Goal: Information Seeking & Learning: Learn about a topic

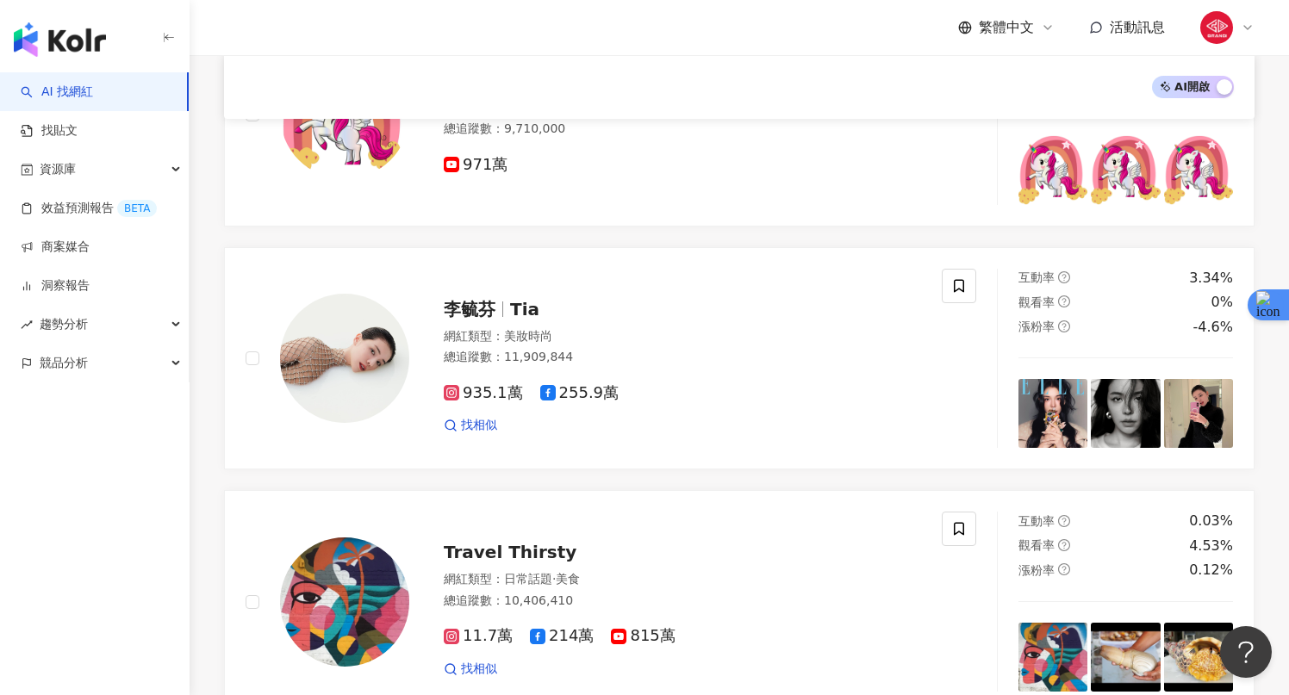
scroll to position [788, 0]
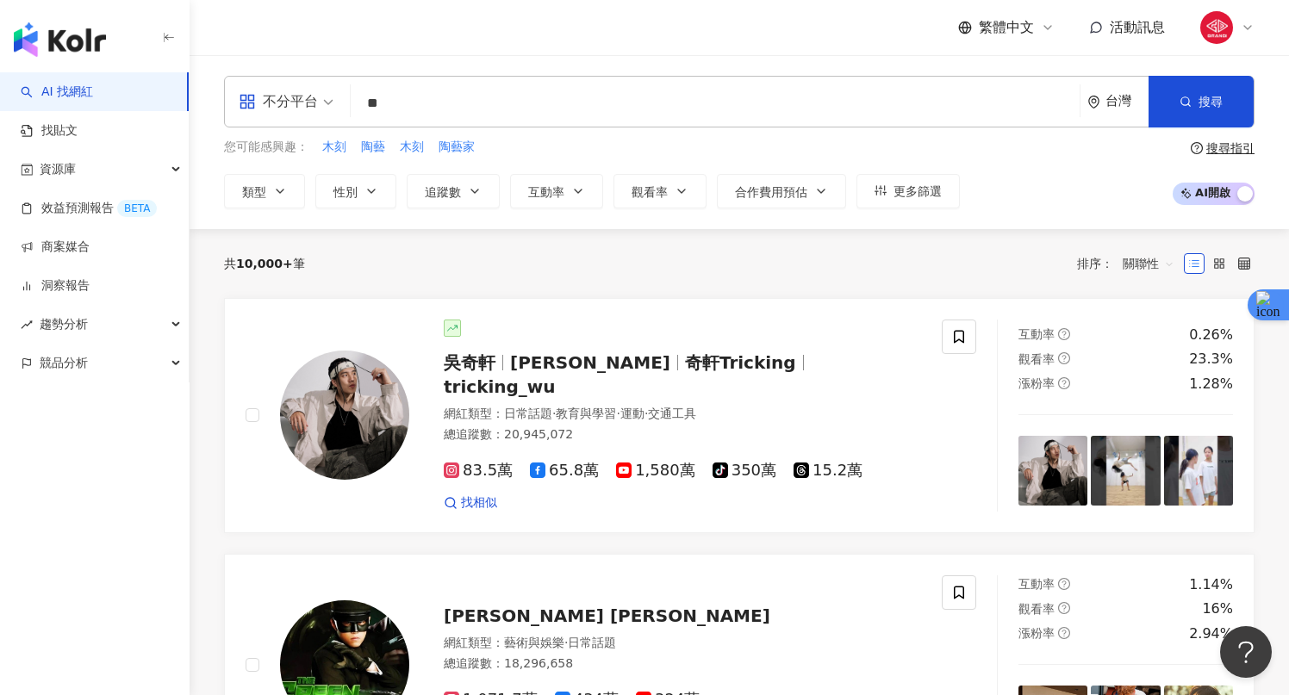
type input "*"
type input "**"
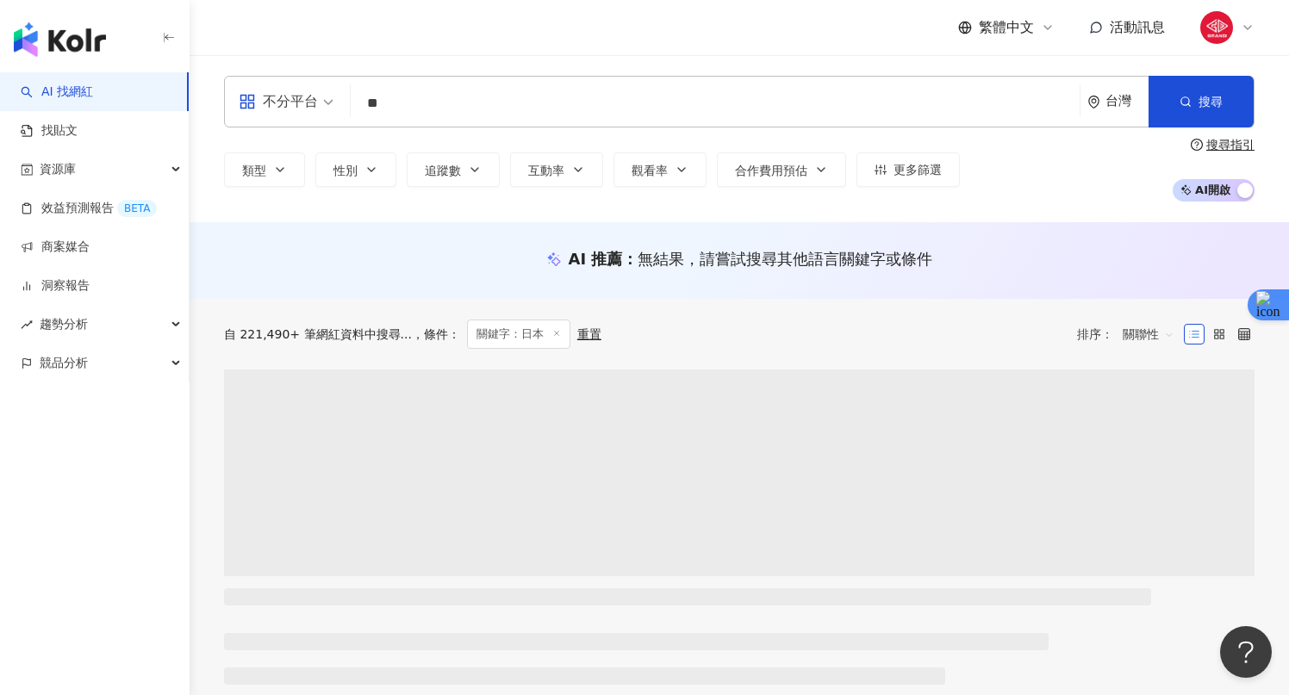
click at [907, 70] on div "不分平台 ** 台灣 搜尋 customizedTag loading 網紅類型 影視娛樂 / 日本 偶像 旅遊 / 日本 旅遊 搜尋名稱、敘述、貼文含有關鍵…" at bounding box center [738, 138] width 1099 height 167
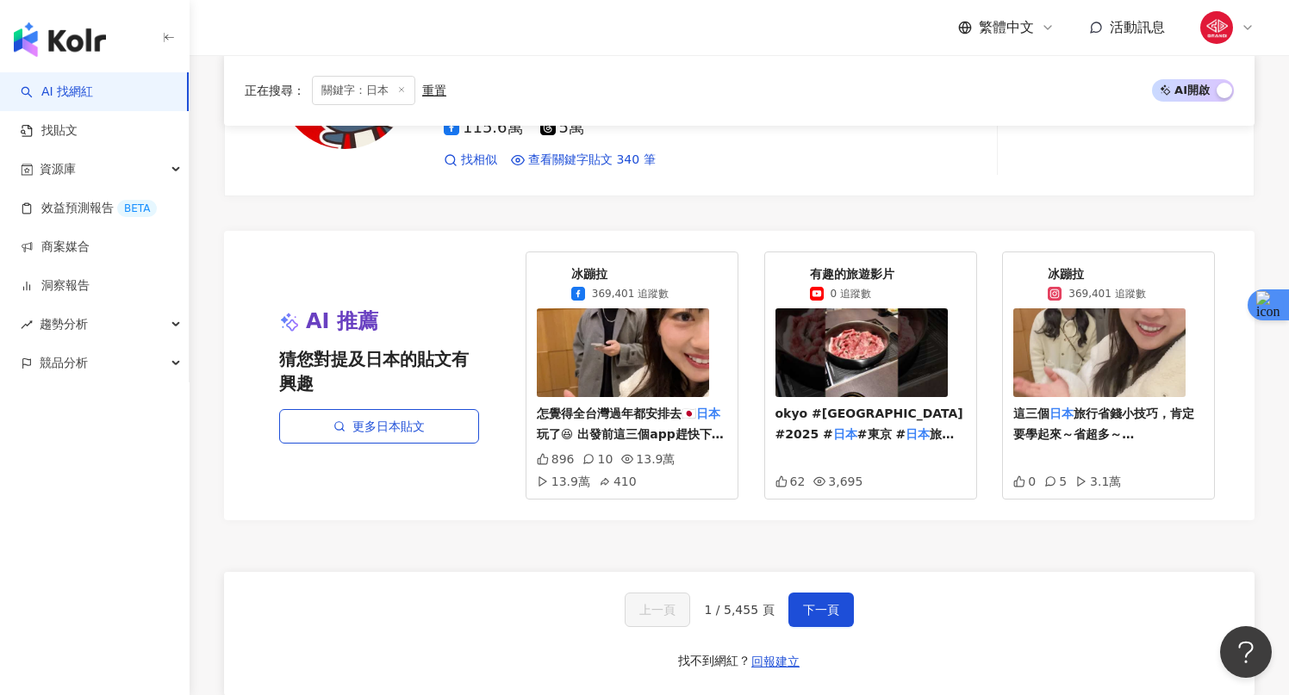
scroll to position [3252, 0]
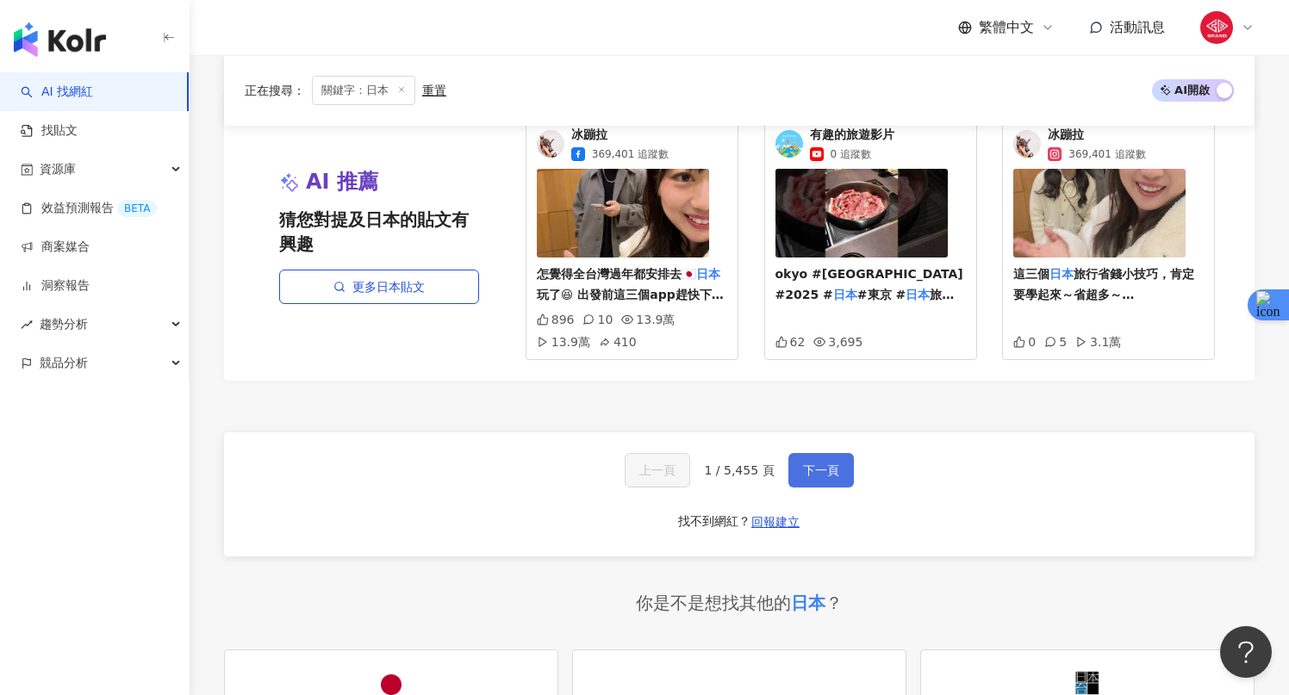
click at [840, 457] on button "下一頁" at bounding box center [820, 470] width 65 height 34
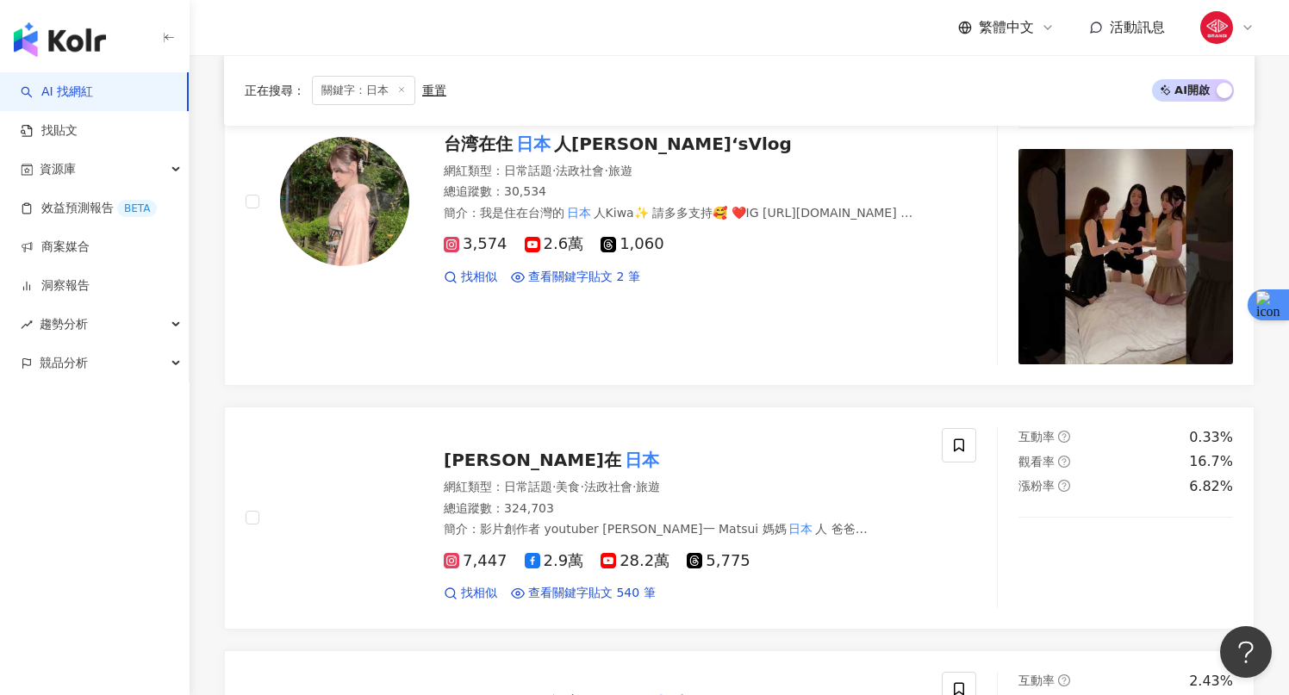
scroll to position [2360, 0]
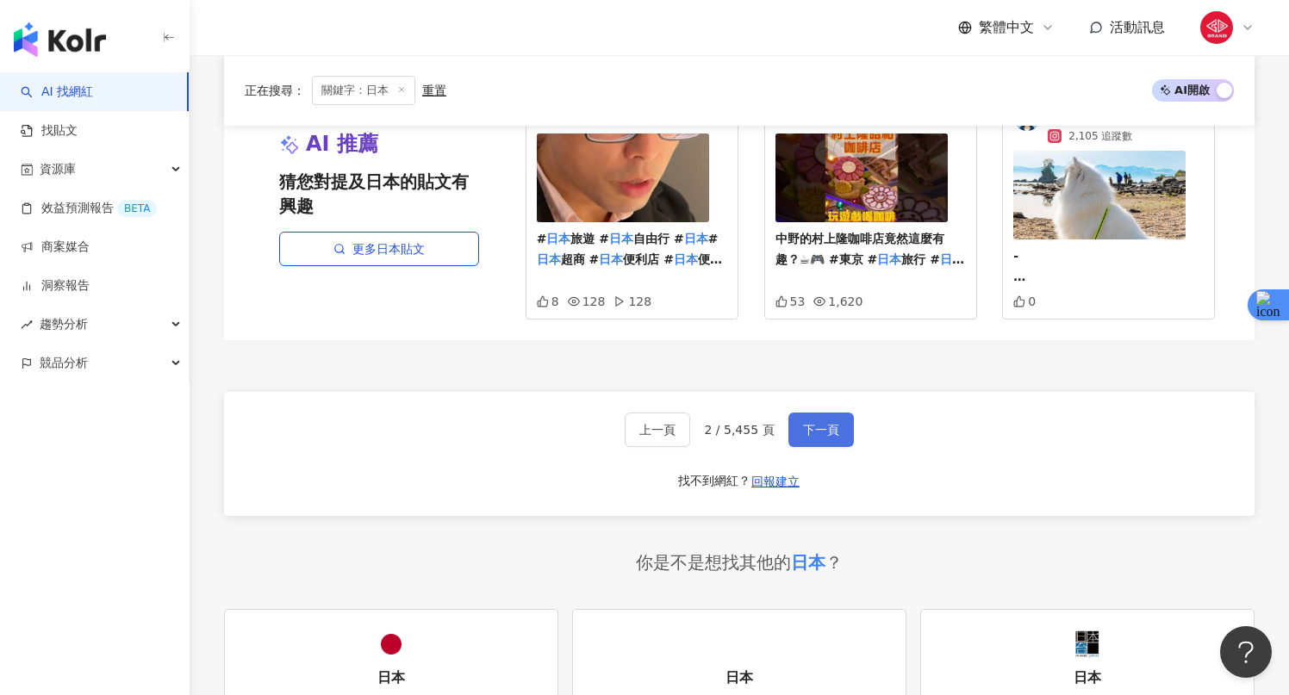
click at [792, 419] on button "下一頁" at bounding box center [820, 430] width 65 height 34
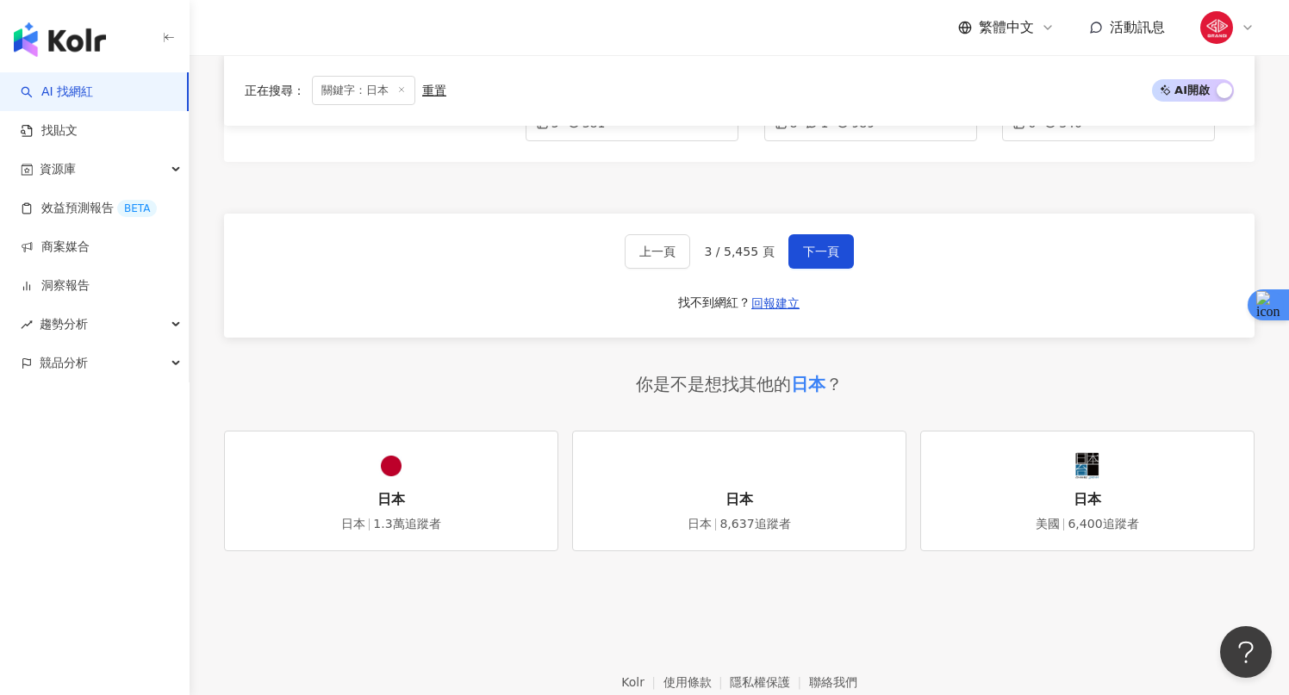
scroll to position [3774, 0]
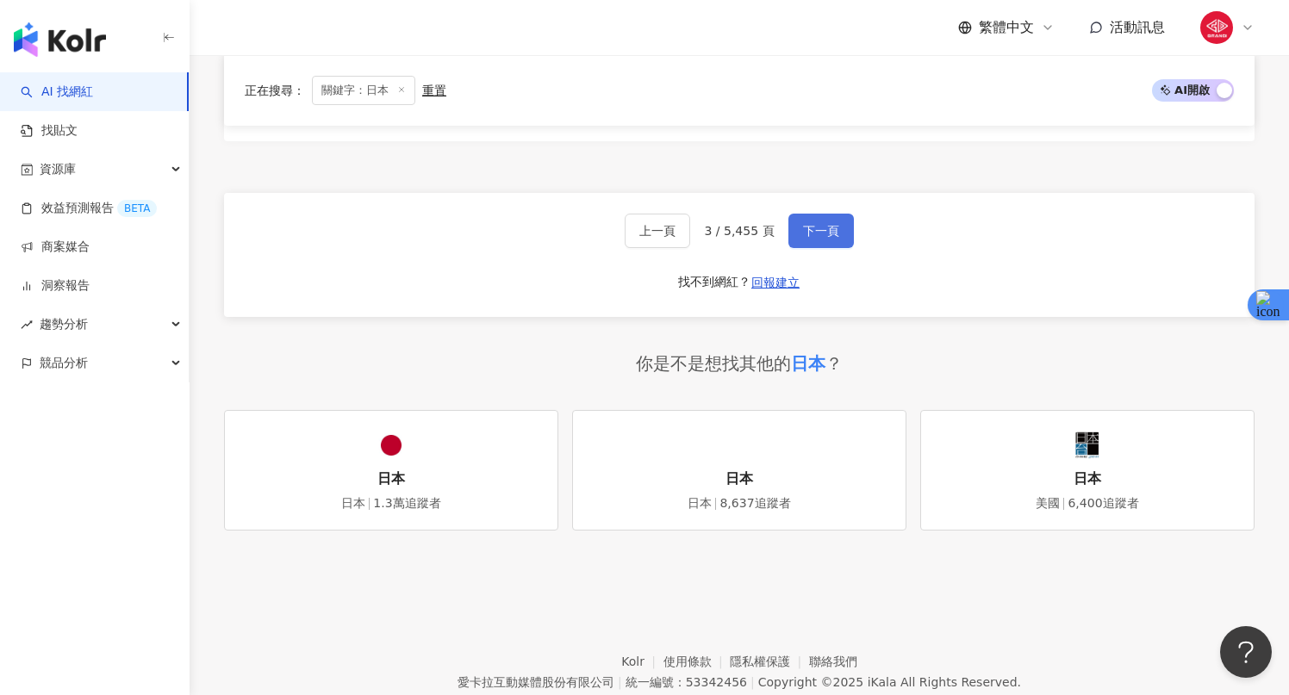
click at [835, 245] on button "下一頁" at bounding box center [820, 231] width 65 height 34
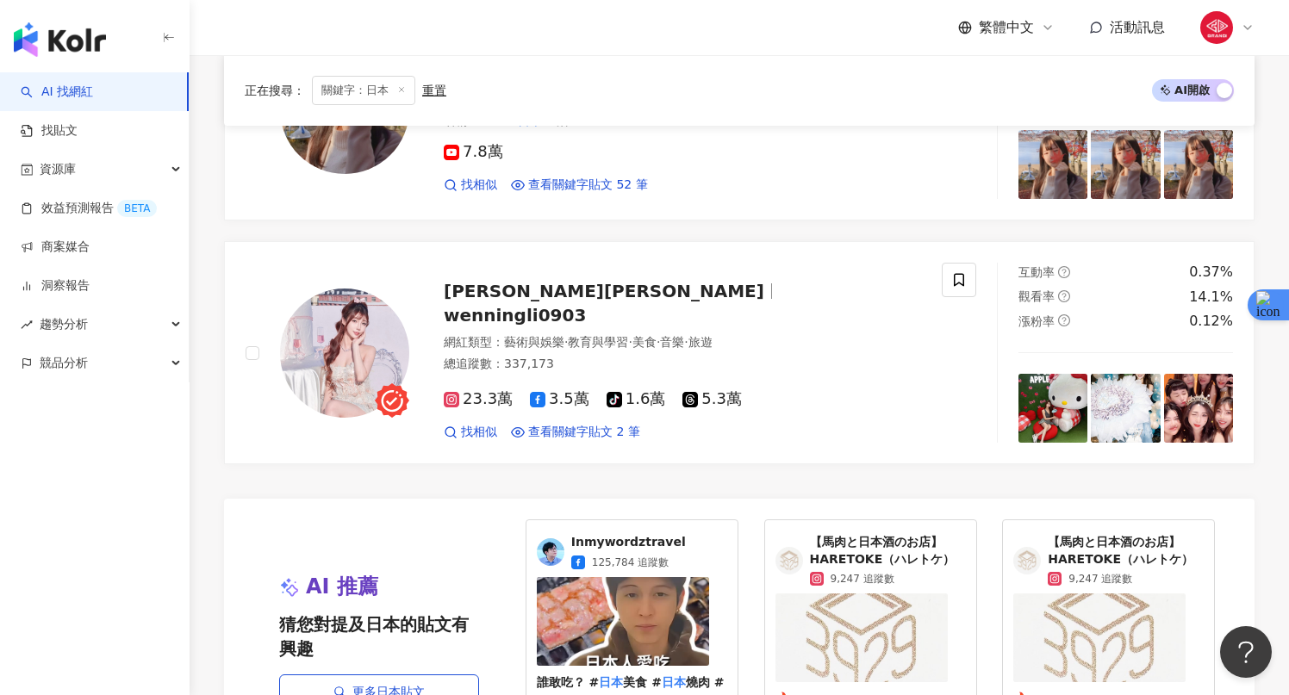
scroll to position [3519, 0]
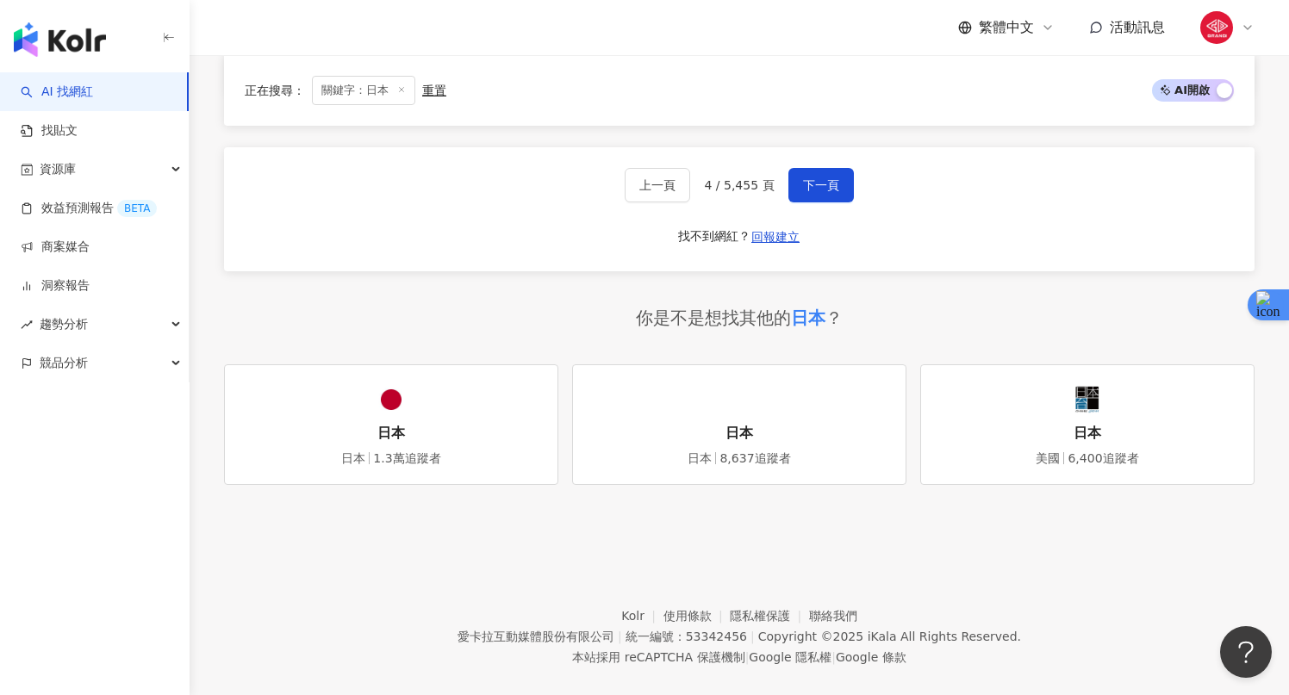
click at [823, 179] on div "上一頁 4 / 5,455 頁 下一頁 找不到網紅？ 回報建立" at bounding box center [739, 209] width 1030 height 124
click at [817, 178] on span "下一頁" at bounding box center [821, 185] width 36 height 14
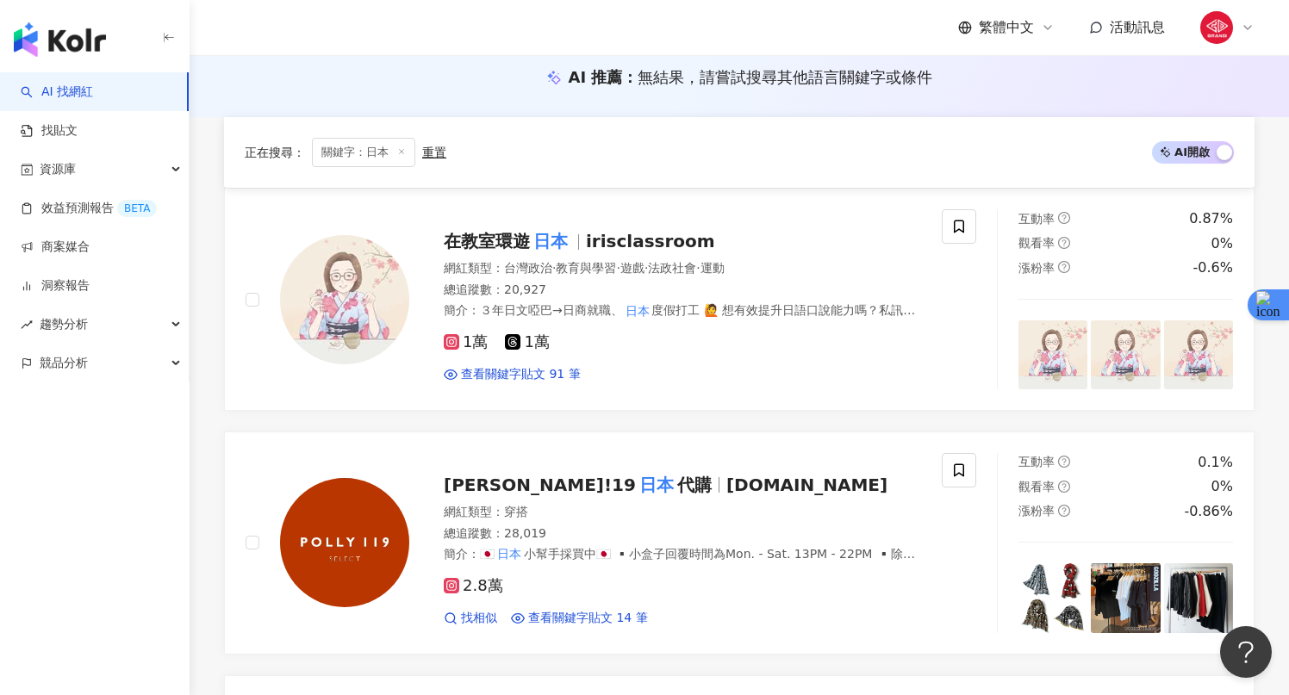
scroll to position [0, 0]
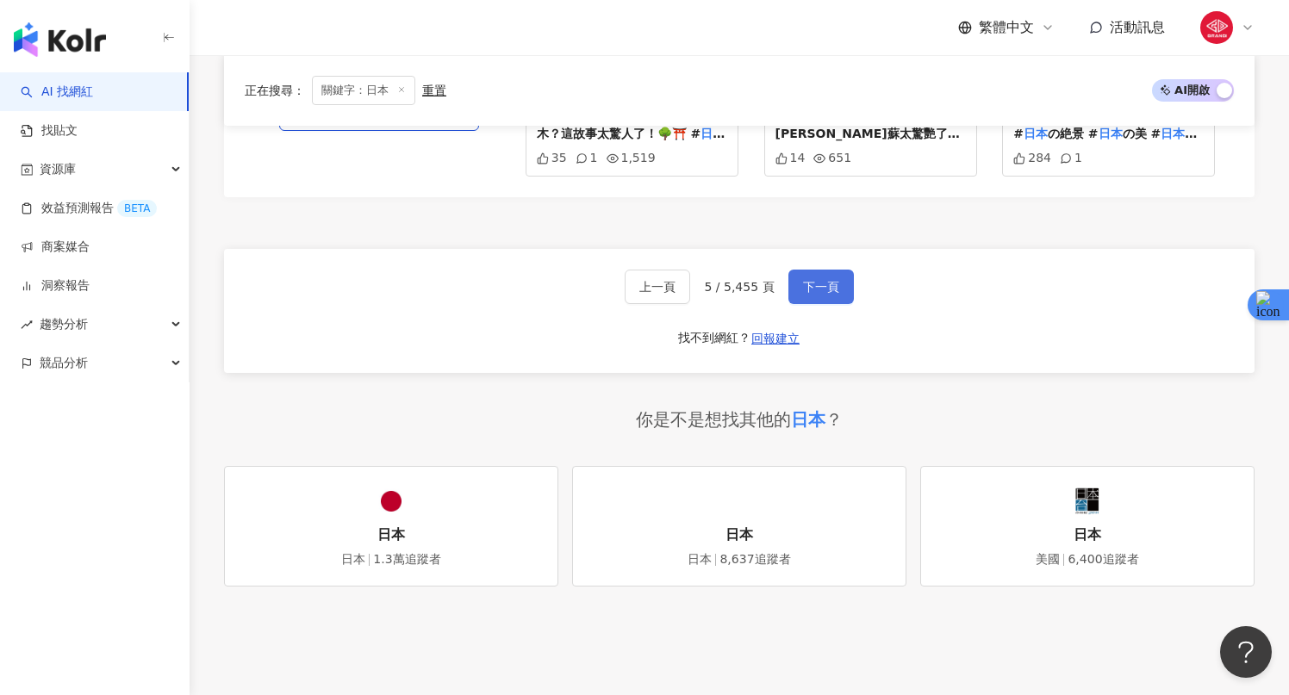
click at [823, 280] on span "下一頁" at bounding box center [821, 287] width 36 height 14
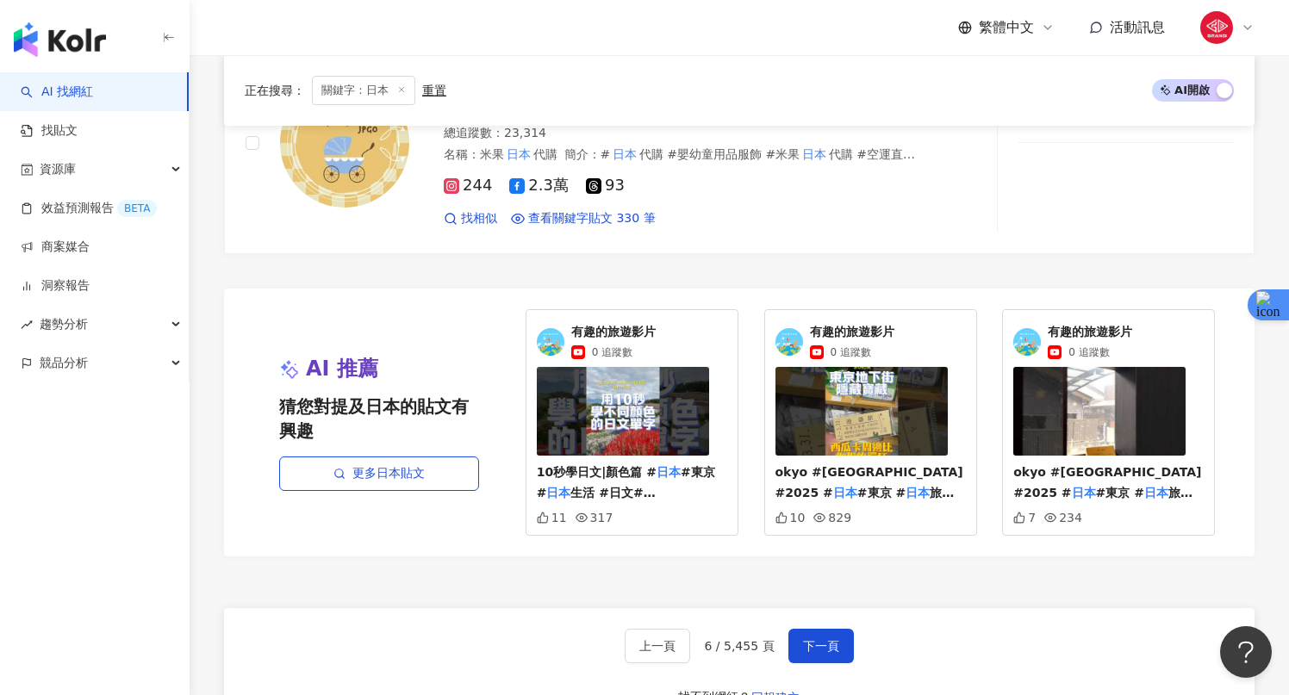
scroll to position [3098, 0]
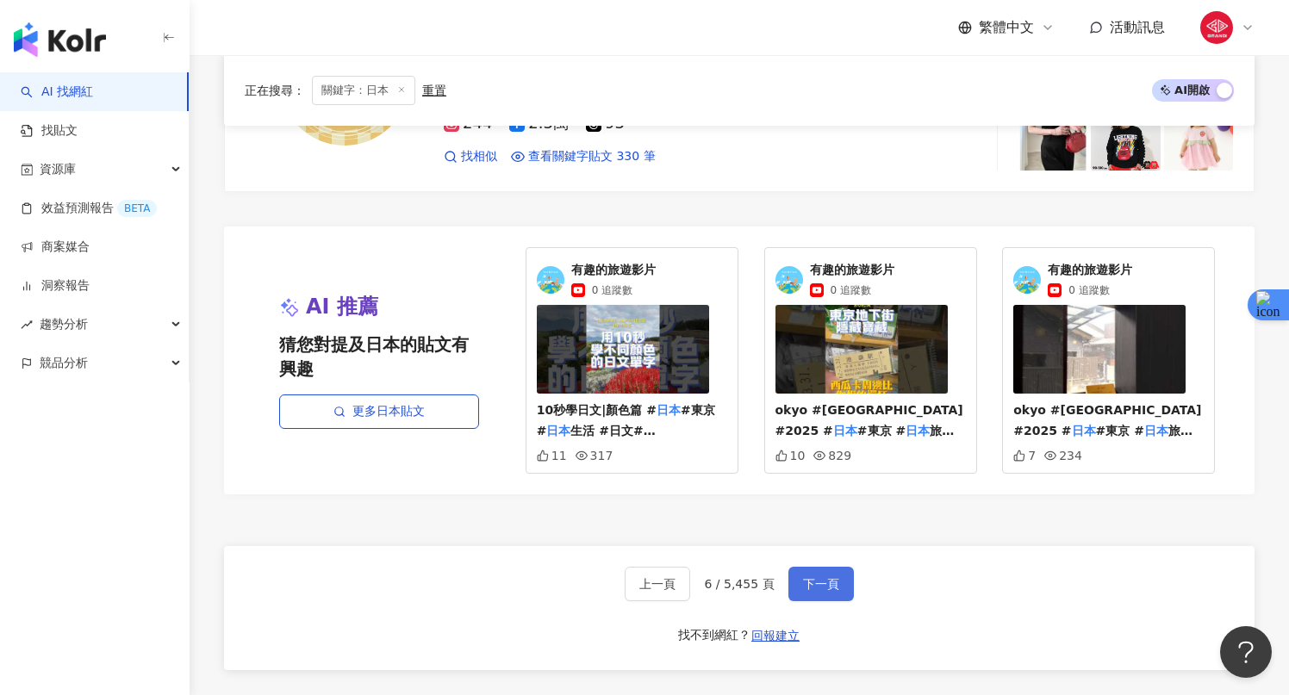
click at [802, 567] on button "下一頁" at bounding box center [820, 584] width 65 height 34
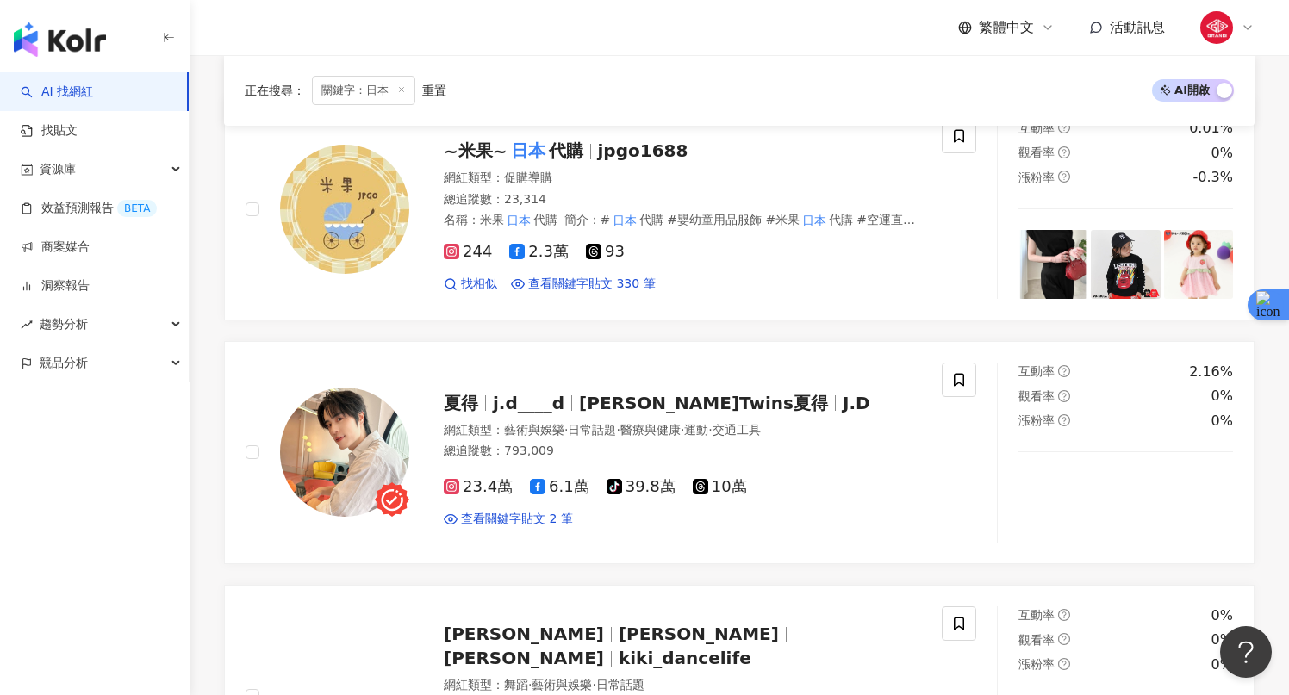
scroll to position [0, 0]
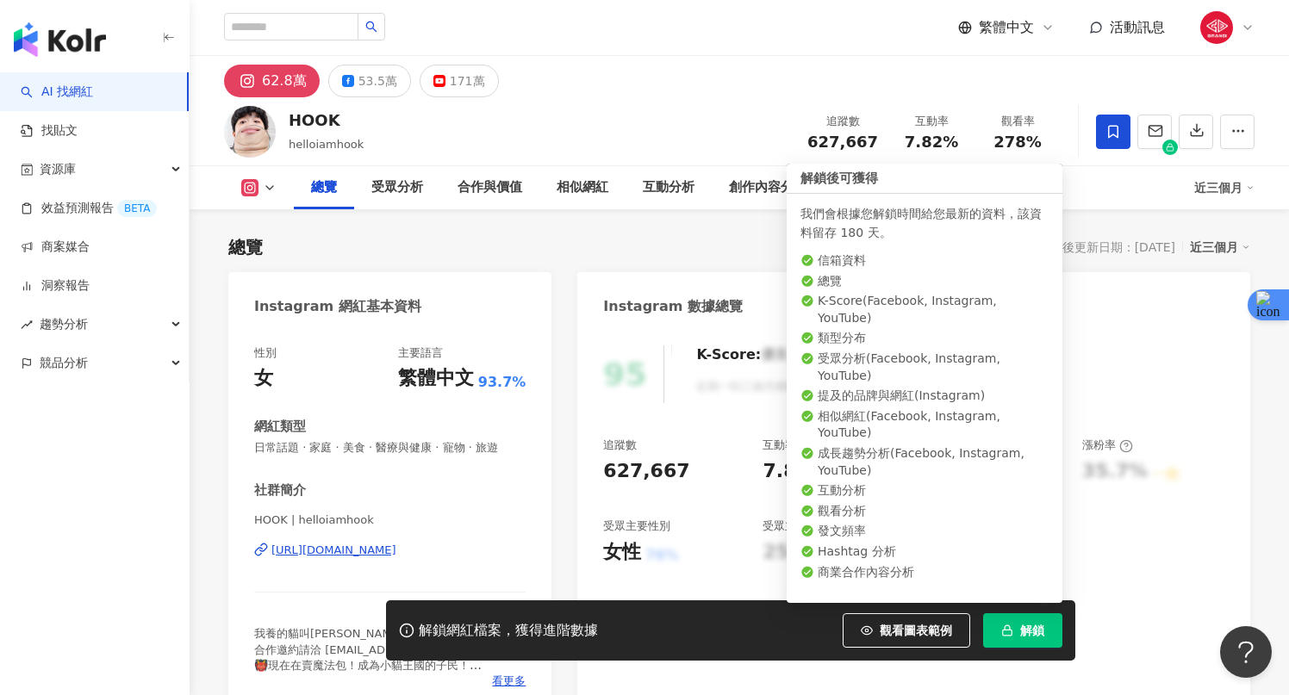
scroll to position [106, 0]
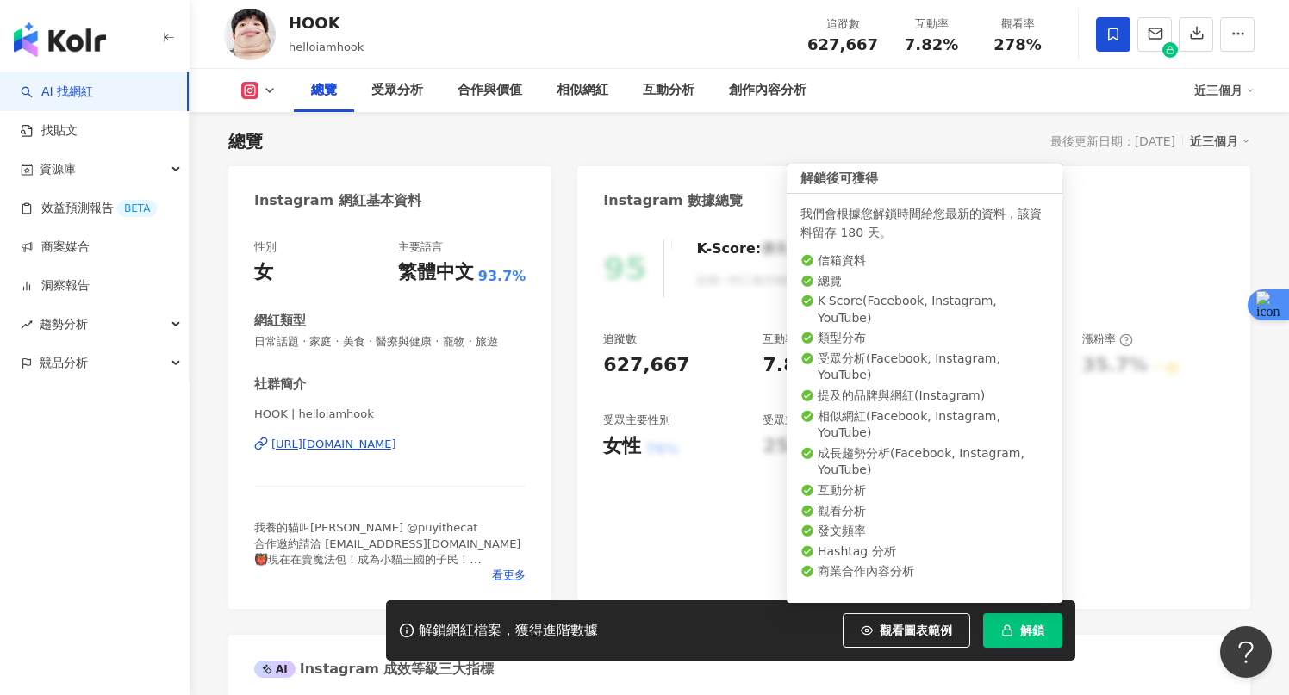
click at [996, 624] on button "解鎖" at bounding box center [1022, 630] width 79 height 34
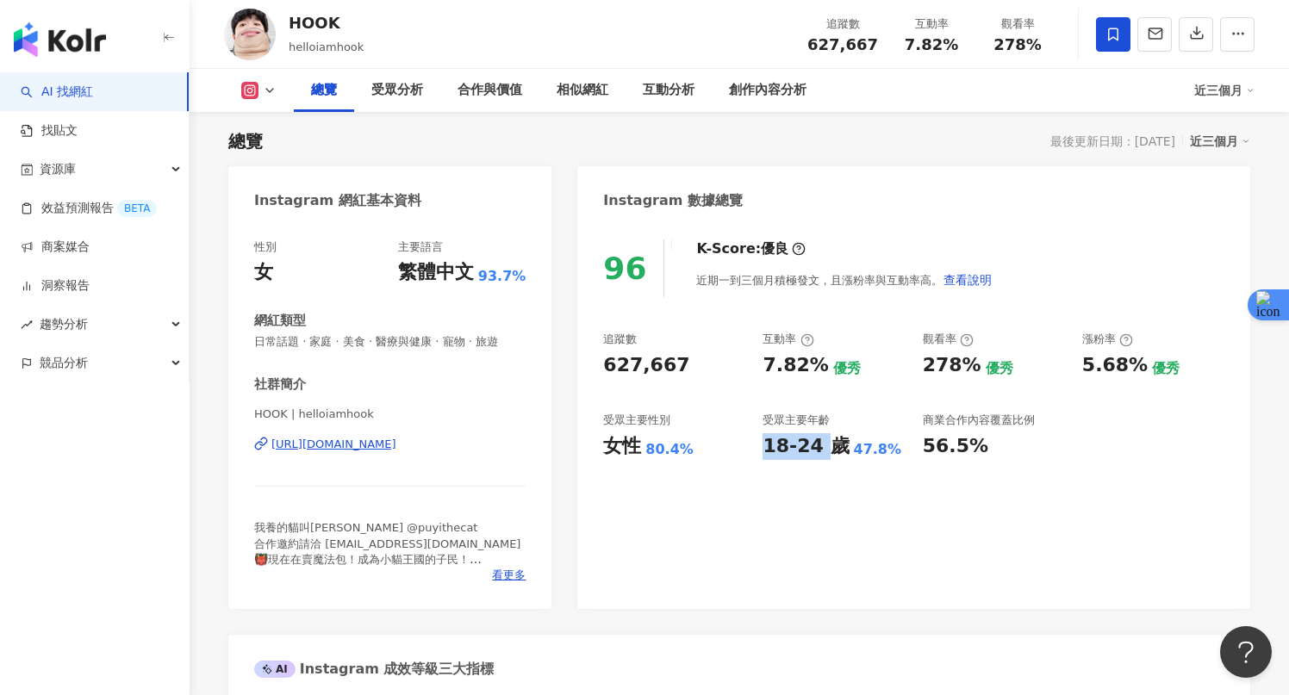
drag, startPoint x: 763, startPoint y: 451, endPoint x: 820, endPoint y: 452, distance: 56.9
click at [820, 452] on div "18-24 歲" at bounding box center [805, 446] width 86 height 27
click at [854, 452] on div "47.8%" at bounding box center [878, 449] width 48 height 19
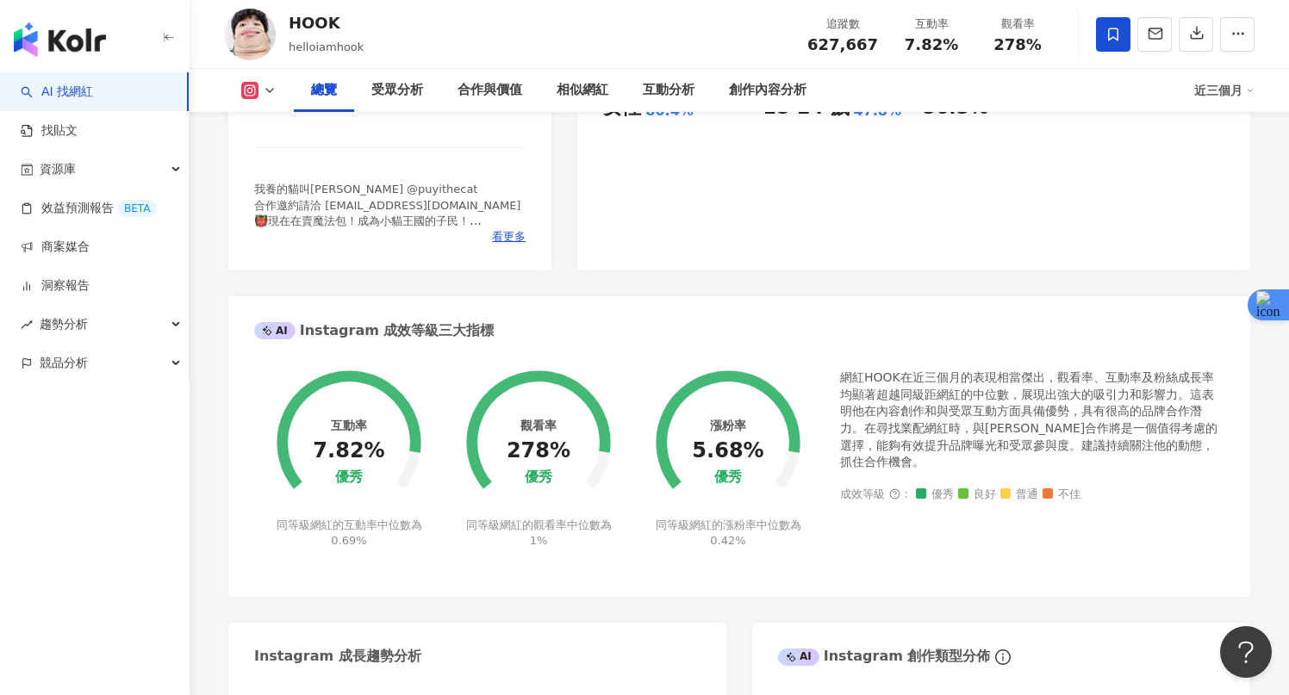
scroll to position [657, 0]
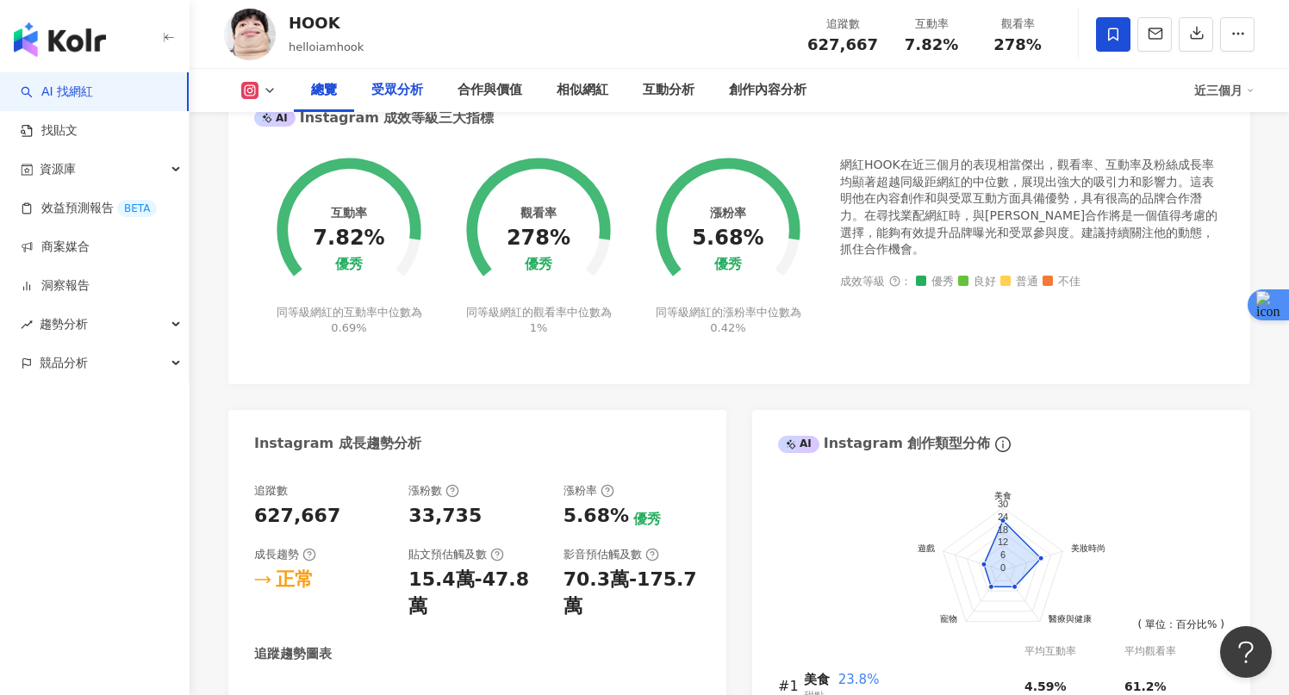
click at [399, 72] on div "受眾分析" at bounding box center [397, 90] width 86 height 43
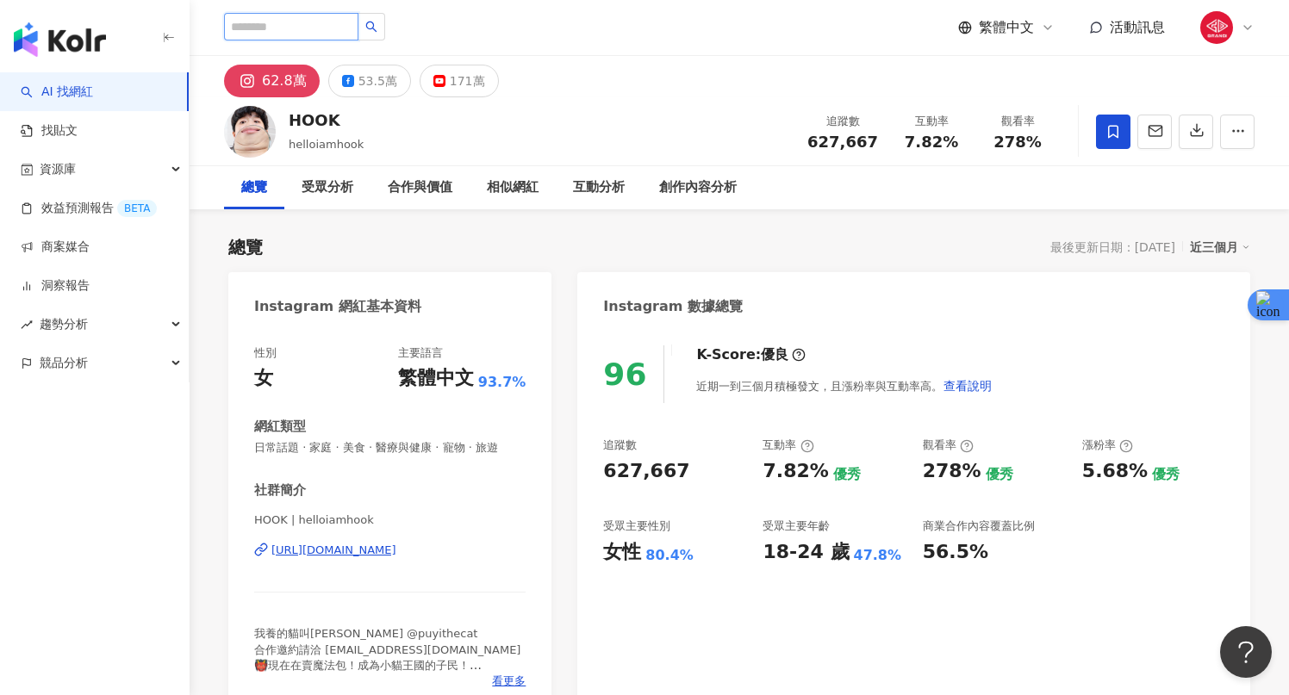
click at [292, 29] on input "search" at bounding box center [291, 27] width 134 height 28
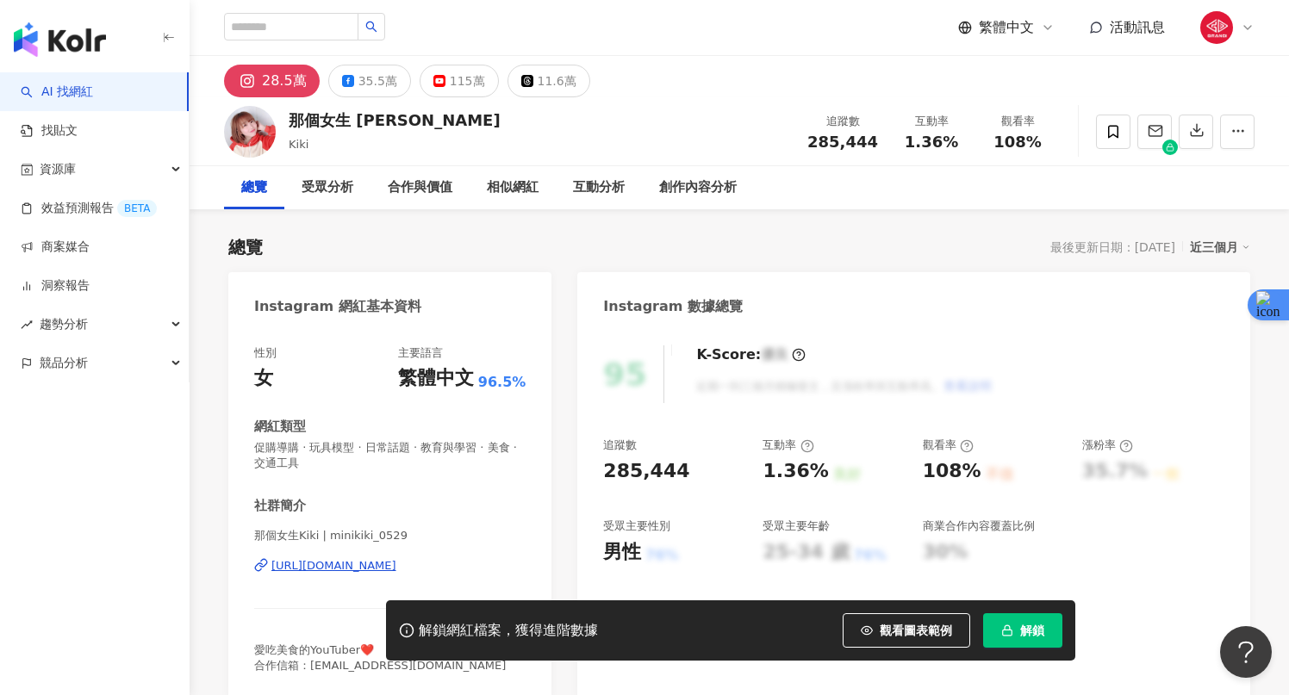
scroll to position [106, 0]
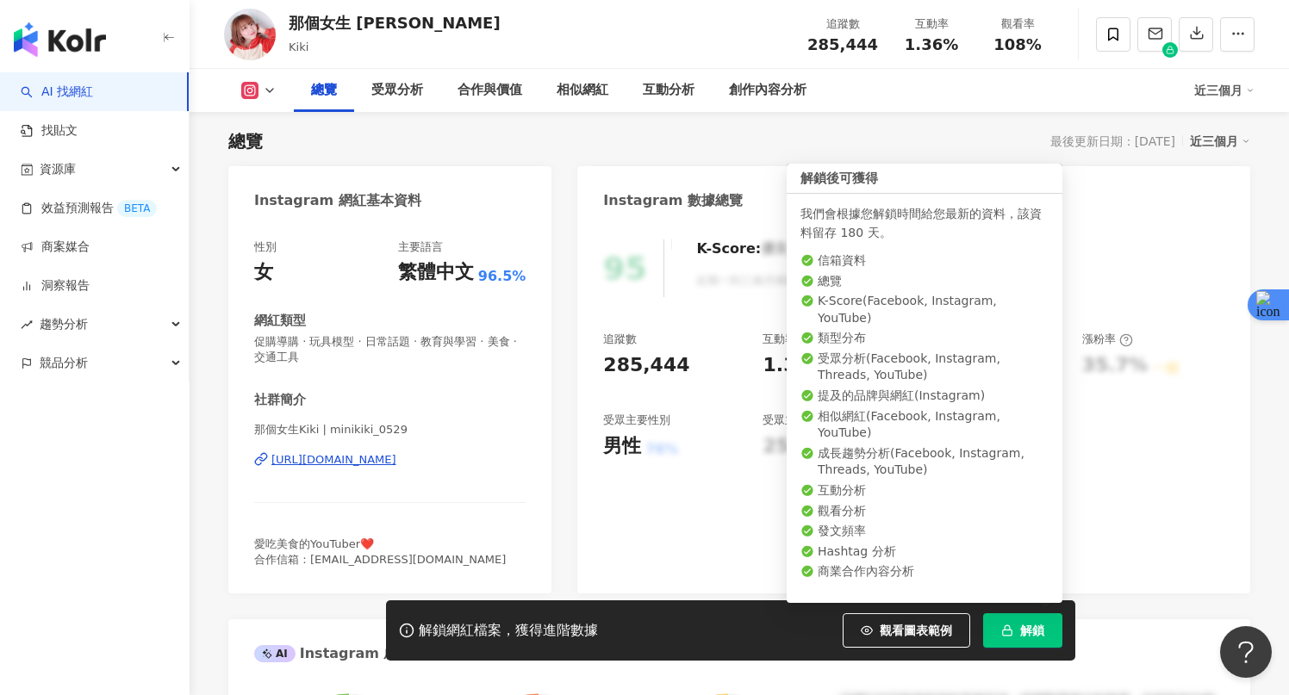
click at [1007, 629] on icon "button" at bounding box center [1007, 630] width 12 height 12
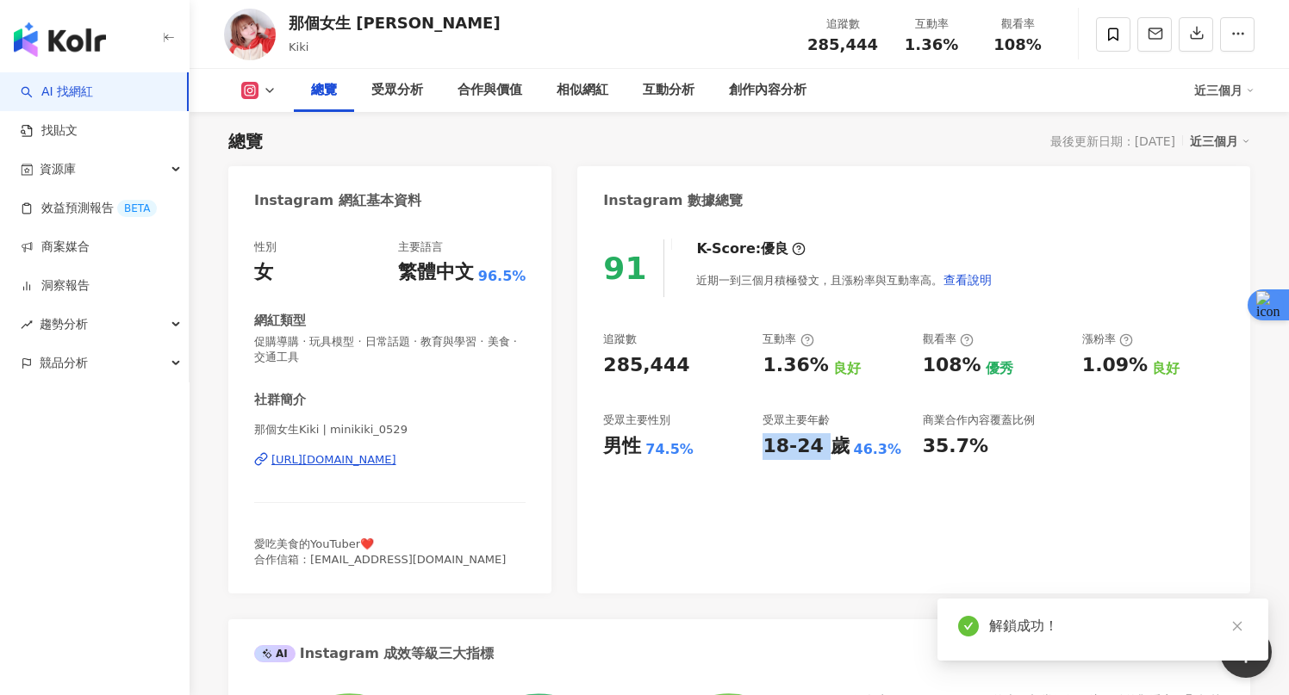
drag, startPoint x: 767, startPoint y: 457, endPoint x: 816, endPoint y: 457, distance: 48.2
click at [816, 457] on div "18-24 歲" at bounding box center [805, 446] width 86 height 27
click at [946, 521] on div "91 K-Score : 優良 近期一到三個月積極發文，且漲粉率與互動率高。 查看說明 追蹤數 285,444 互動率 1.36% 良好 觀看率 108% 優…" at bounding box center [913, 407] width 673 height 371
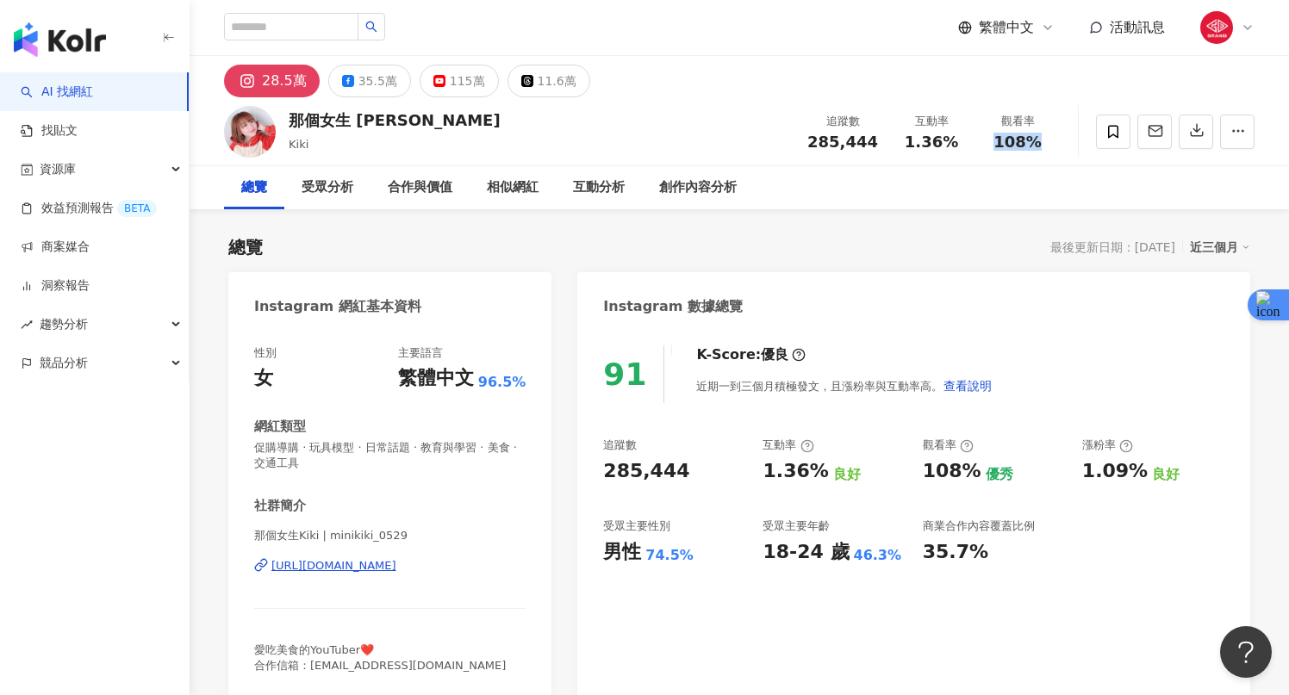
drag, startPoint x: 991, startPoint y: 141, endPoint x: 1035, endPoint y: 141, distance: 43.9
click at [1035, 141] on div "108%" at bounding box center [1017, 142] width 65 height 17
click at [1003, 146] on span "108%" at bounding box center [1017, 142] width 48 height 17
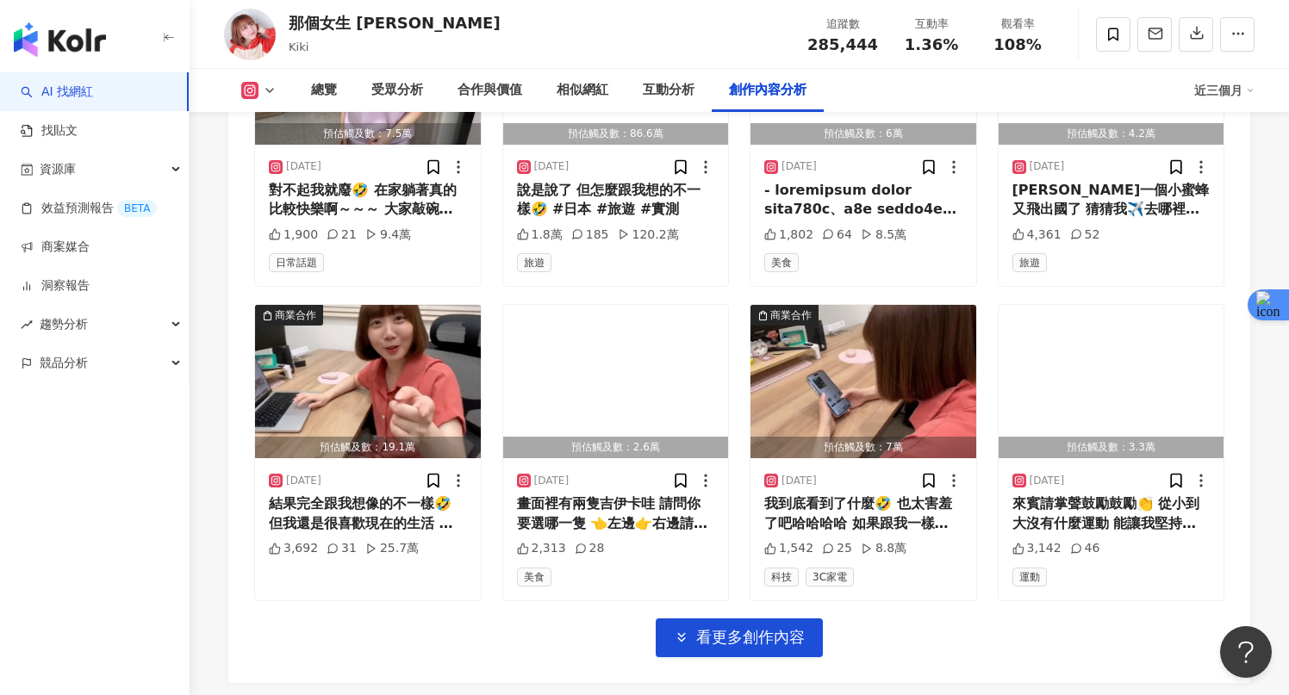
scroll to position [5851, 0]
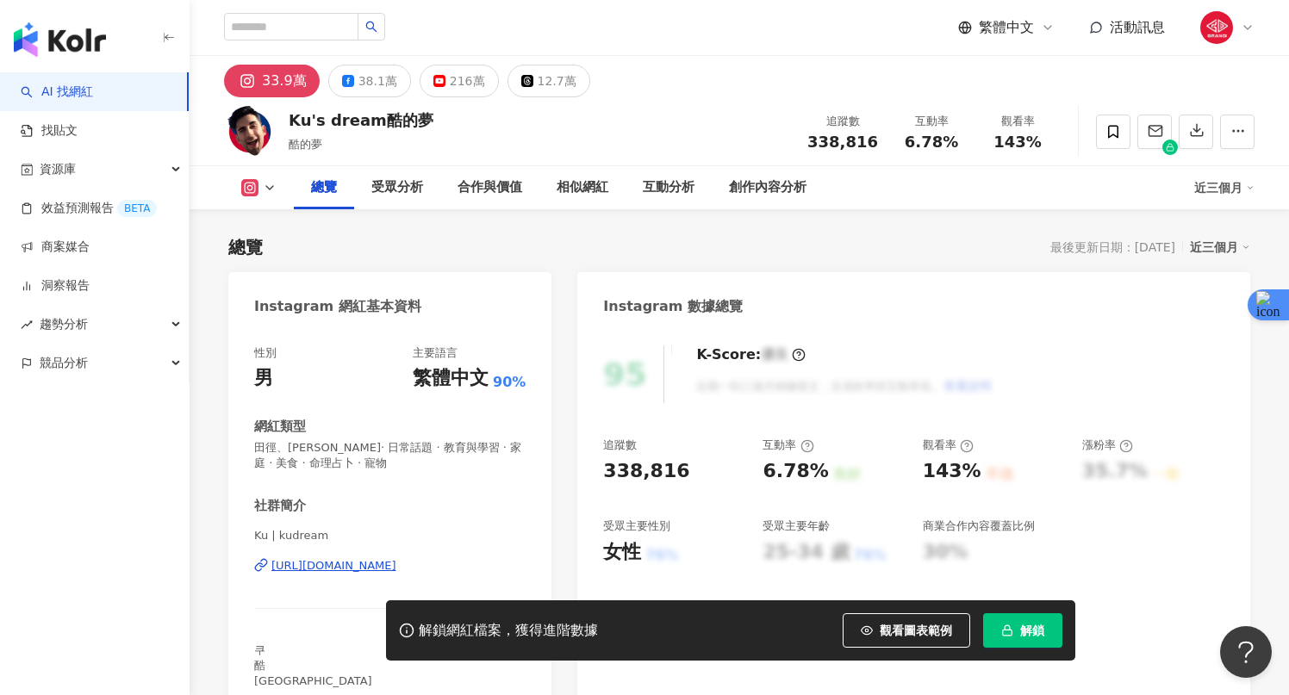
scroll to position [106, 0]
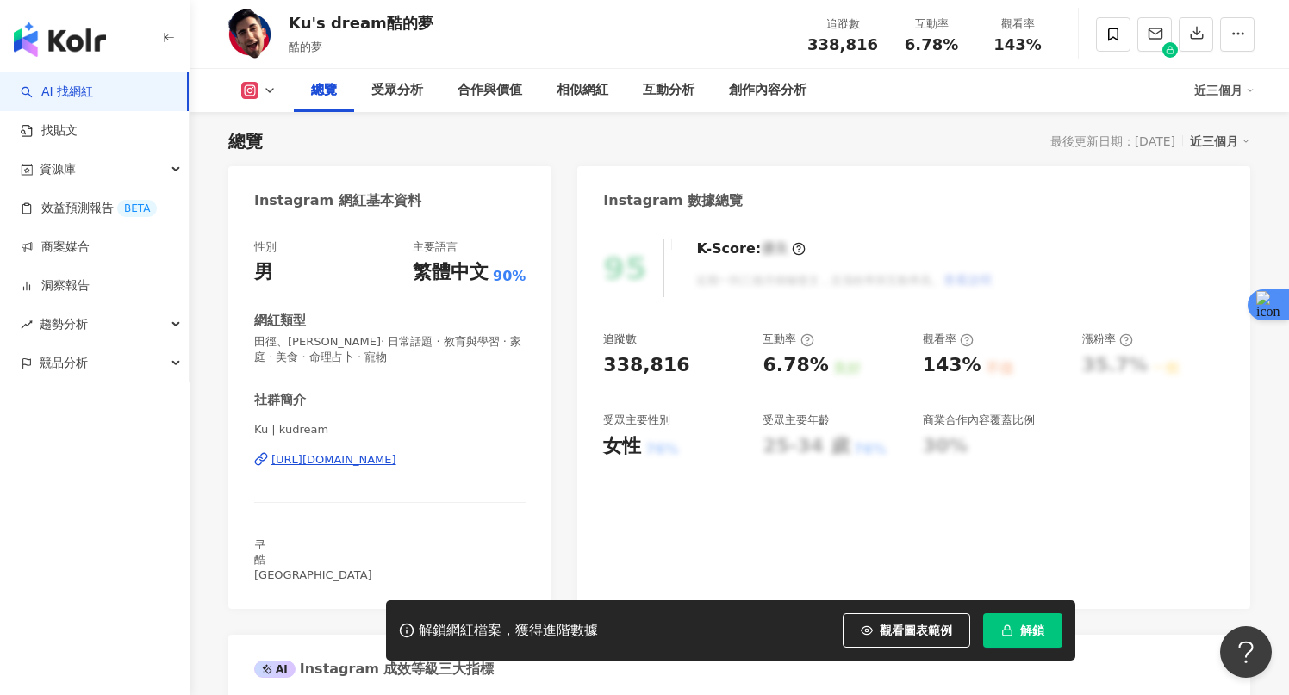
click at [1020, 611] on div "解鎖網紅檔案，獲得進階數據 觀看圖表範例 解鎖" at bounding box center [730, 630] width 689 height 60
click at [1013, 631] on button "解鎖" at bounding box center [1022, 630] width 79 height 34
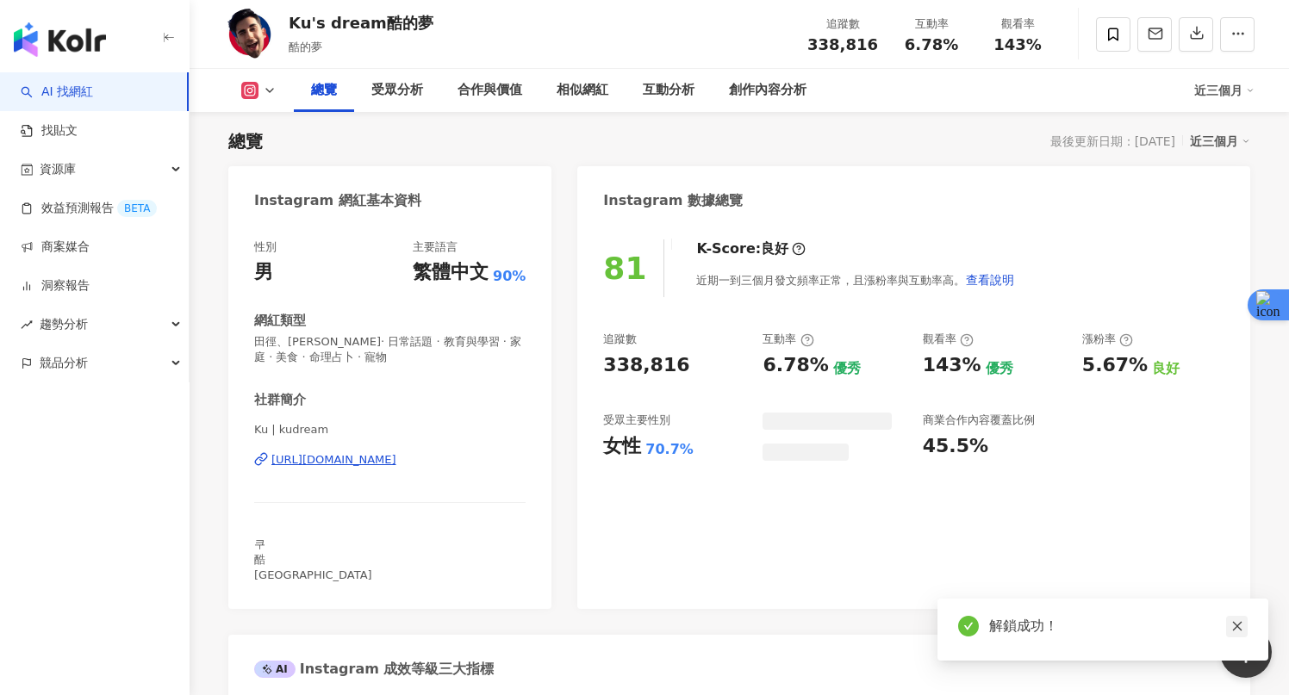
click at [1228, 628] on link at bounding box center [1237, 627] width 22 height 22
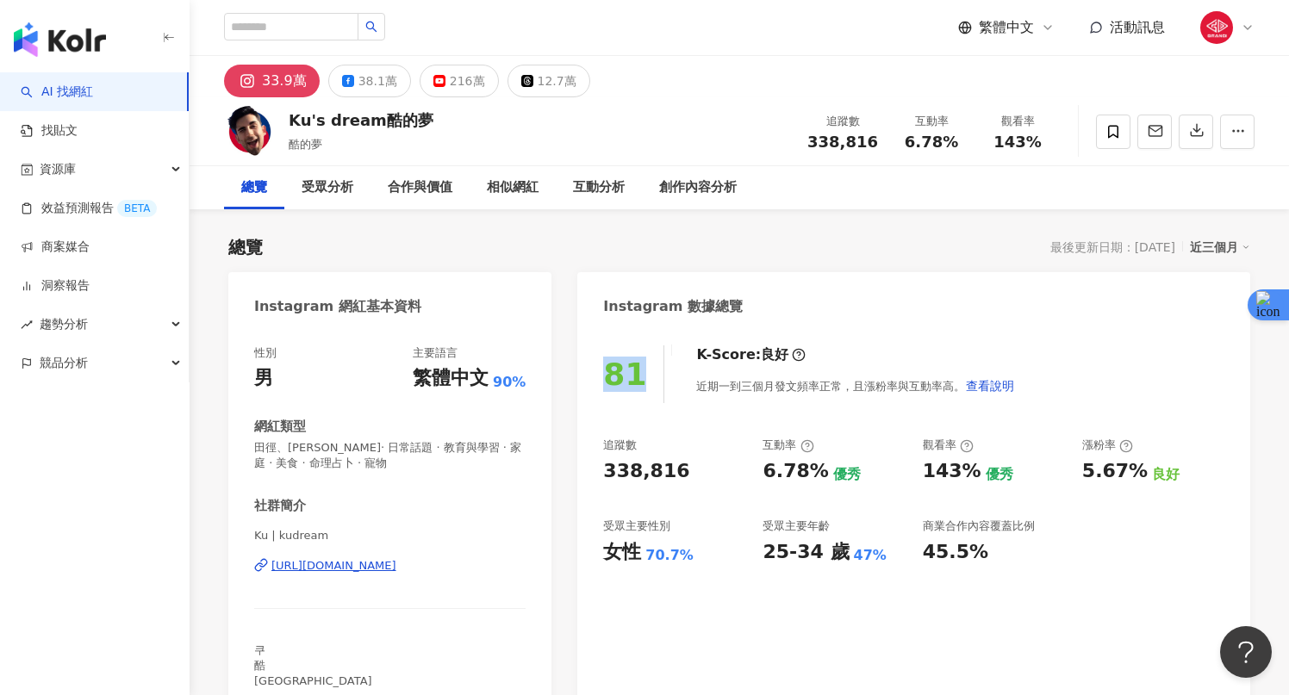
drag, startPoint x: 636, startPoint y: 372, endPoint x: 576, endPoint y: 366, distance: 59.7
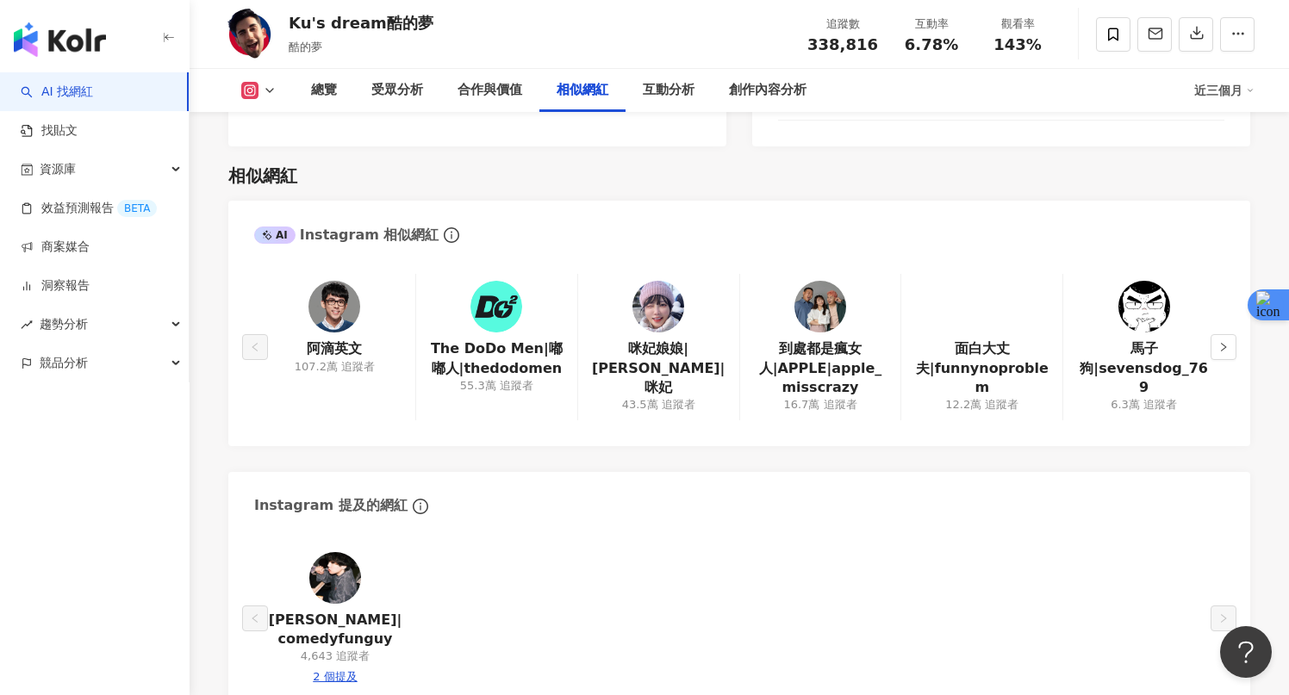
scroll to position [2803, 0]
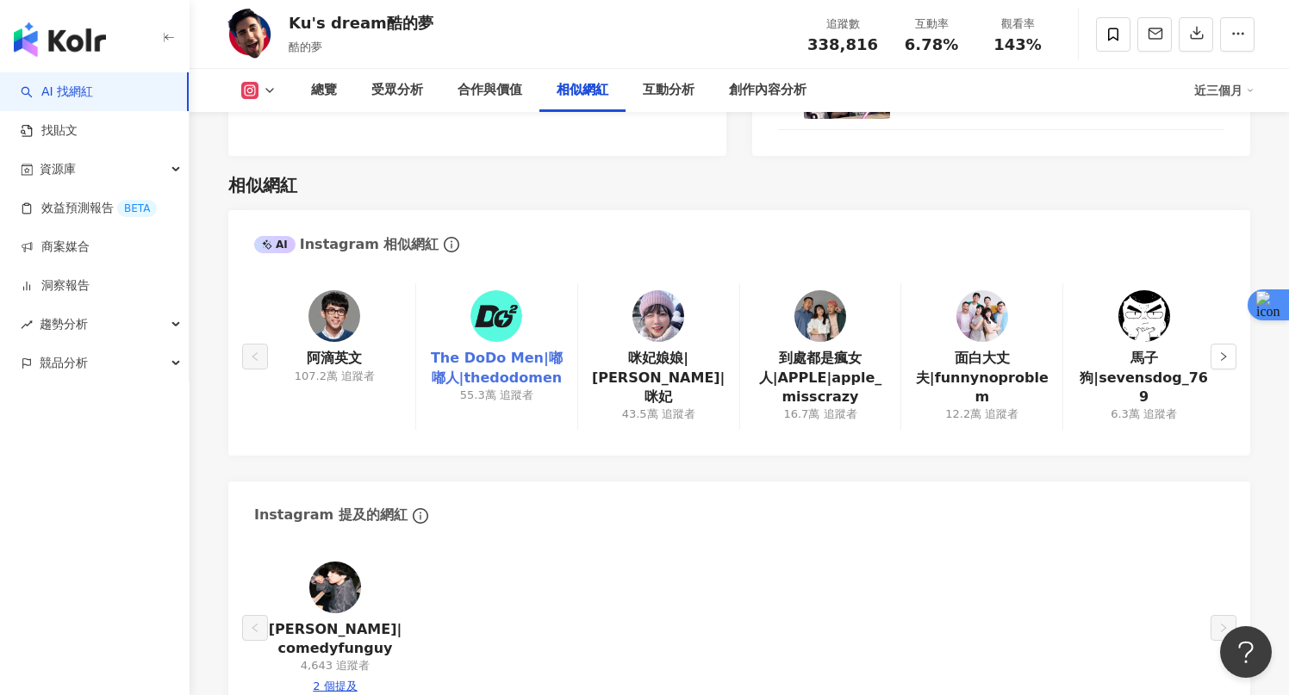
click at [457, 349] on link "The DoDo Men|嘟嘟人|thedodomen" at bounding box center [497, 368] width 134 height 39
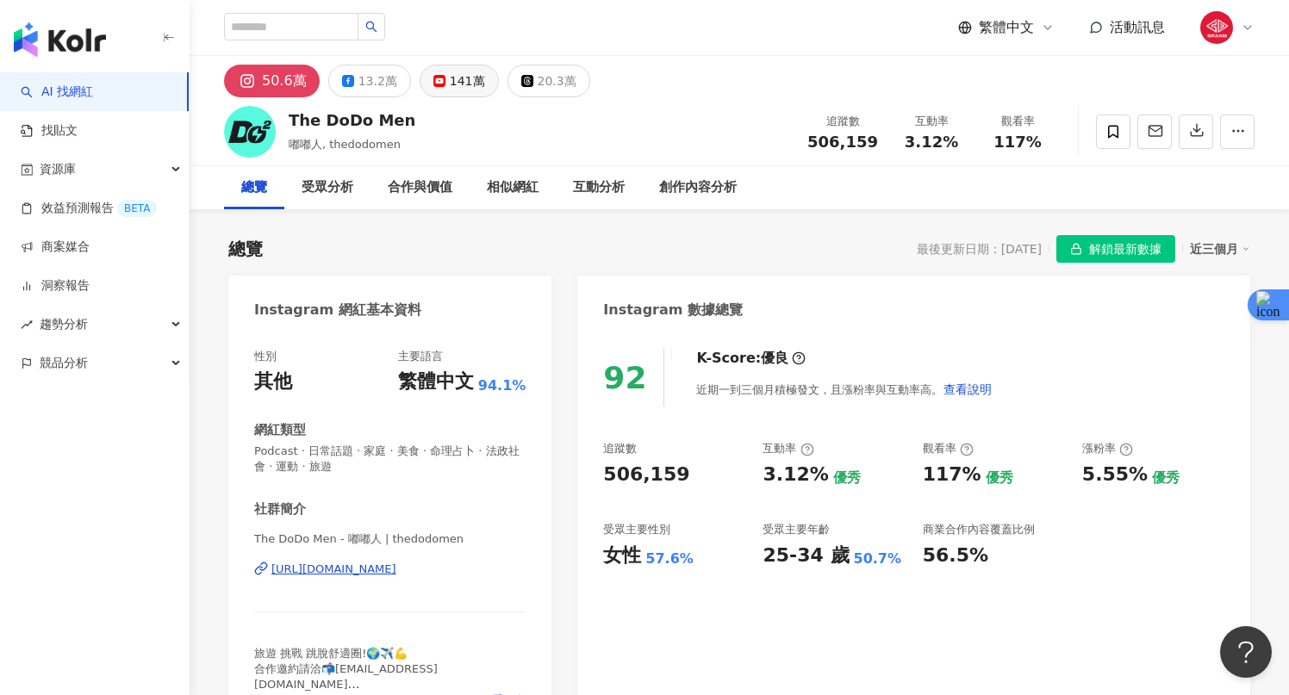
click at [451, 87] on div "141萬" at bounding box center [467, 81] width 35 height 24
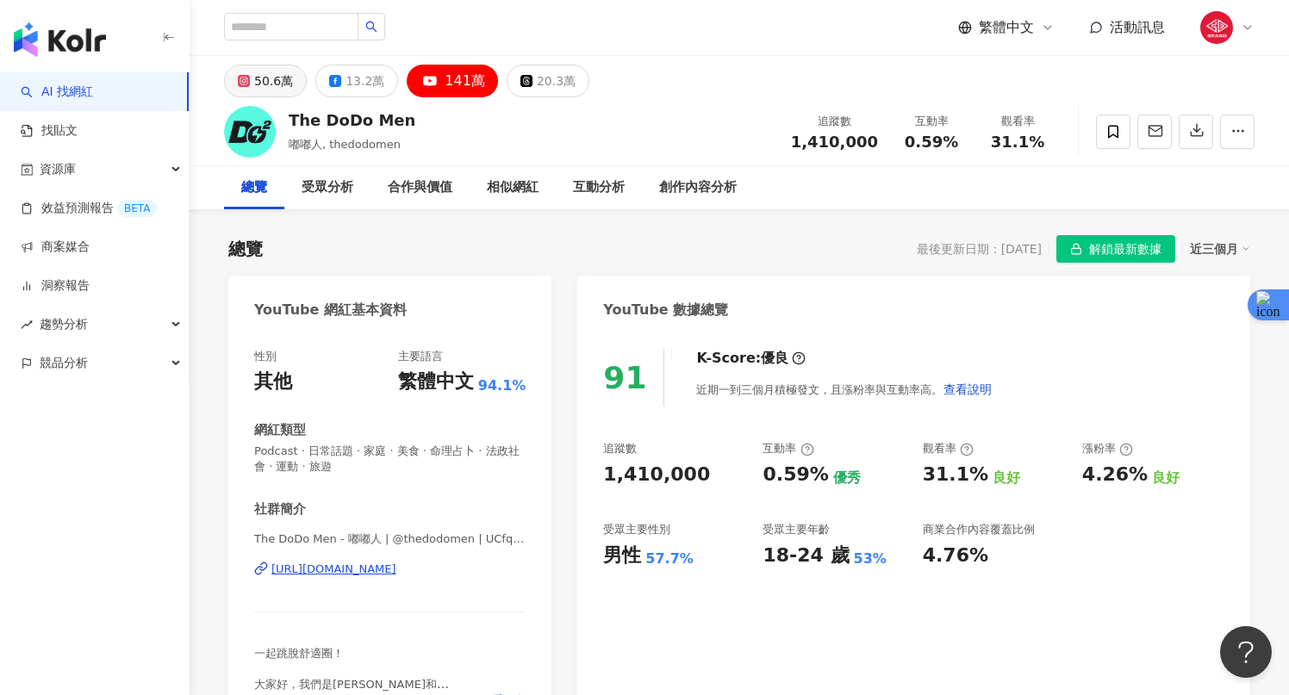
click at [233, 79] on button "50.6萬" at bounding box center [265, 81] width 83 height 33
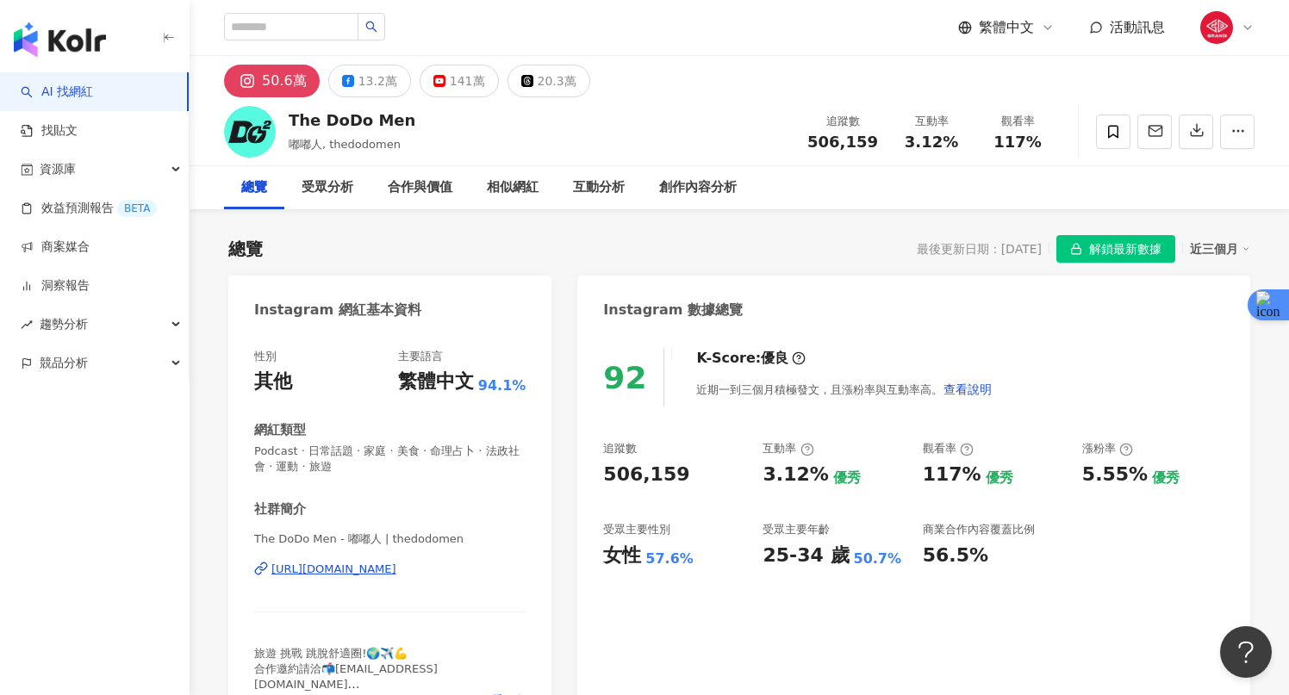
click at [436, 100] on div "The DoDo Men 嘟嘟人, thedodomen 追蹤數 506,159 互動率 3.12% 觀看率 117%" at bounding box center [738, 131] width 1099 height 68
click at [438, 87] on button "141萬" at bounding box center [458, 81] width 79 height 33
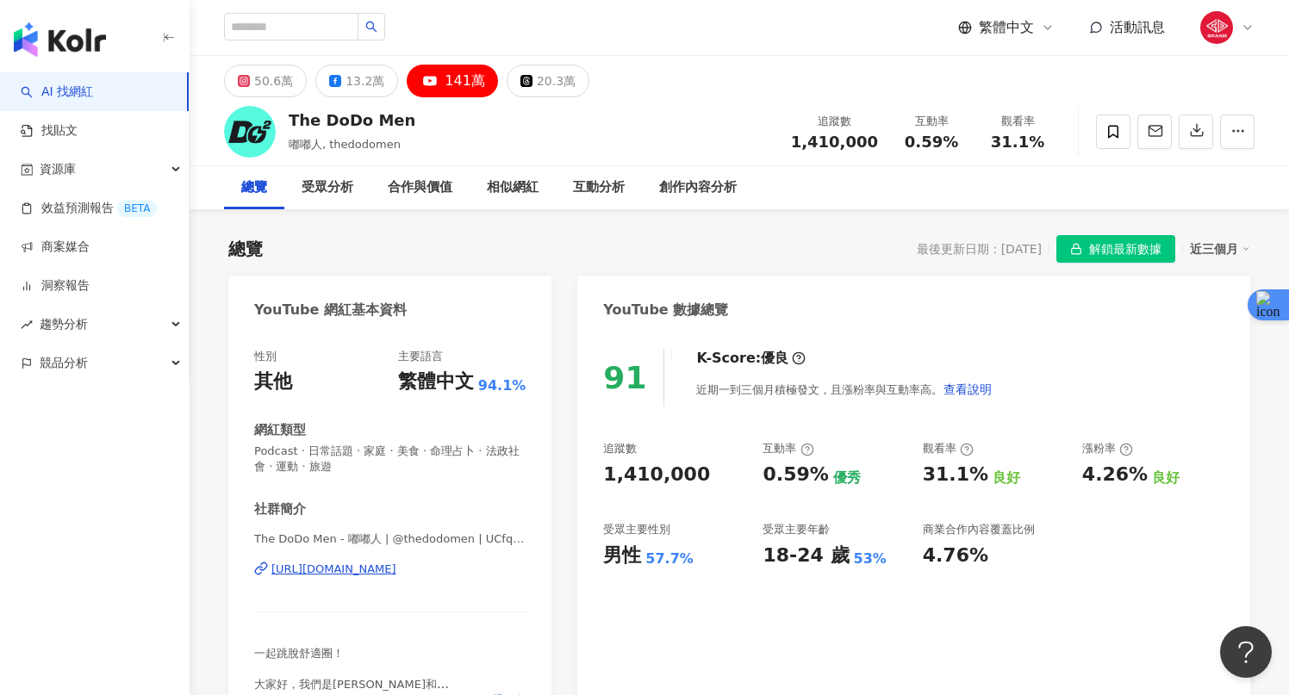
scroll to position [3, 0]
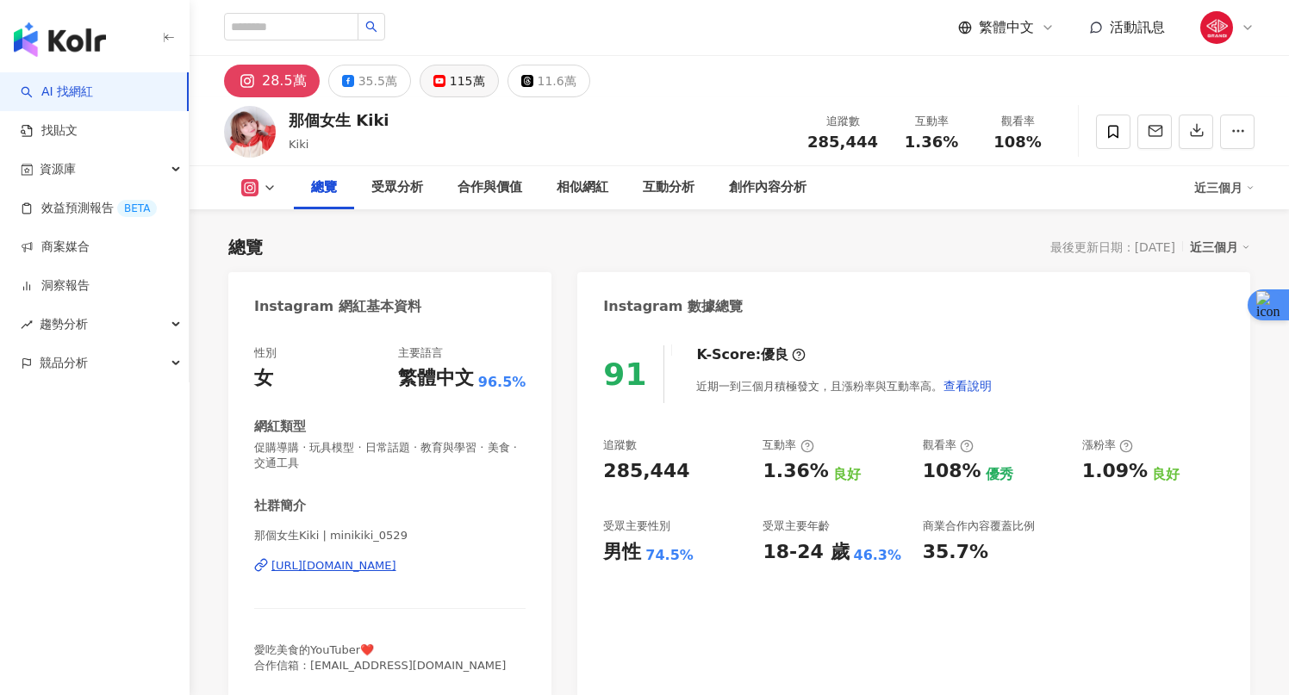
click at [452, 84] on div "115萬" at bounding box center [467, 81] width 35 height 24
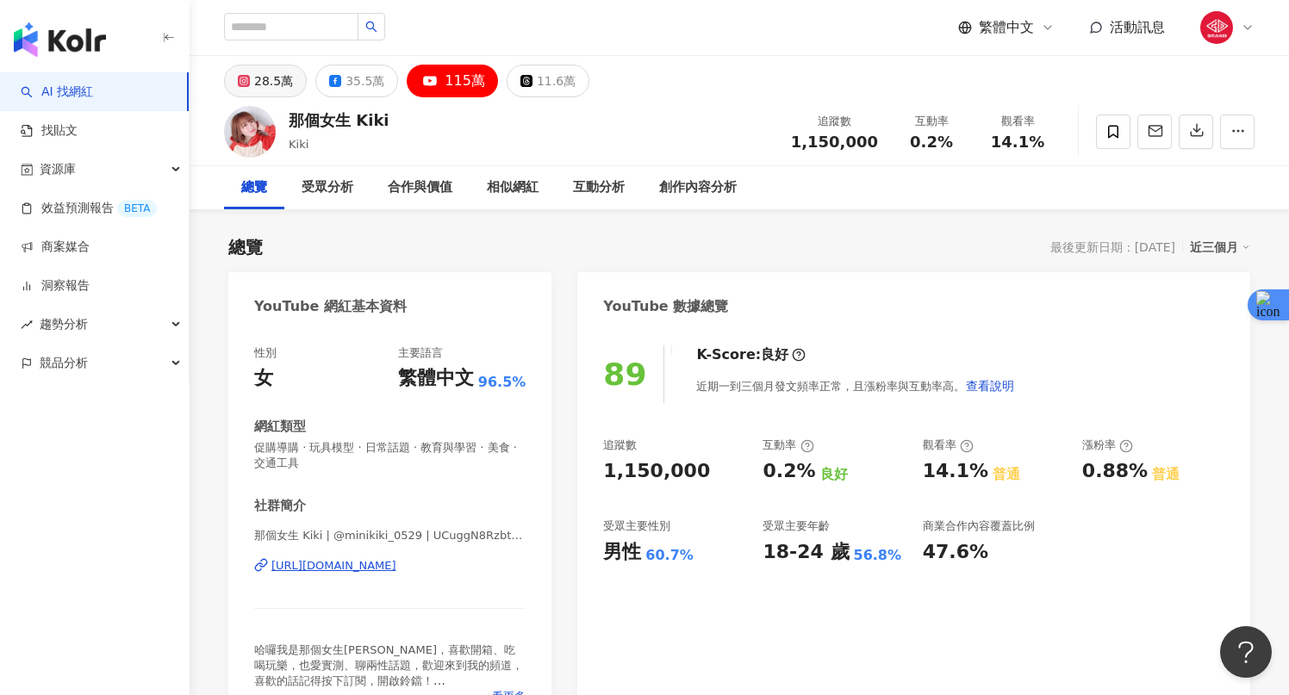
click at [254, 85] on div "28.5萬" at bounding box center [273, 81] width 39 height 24
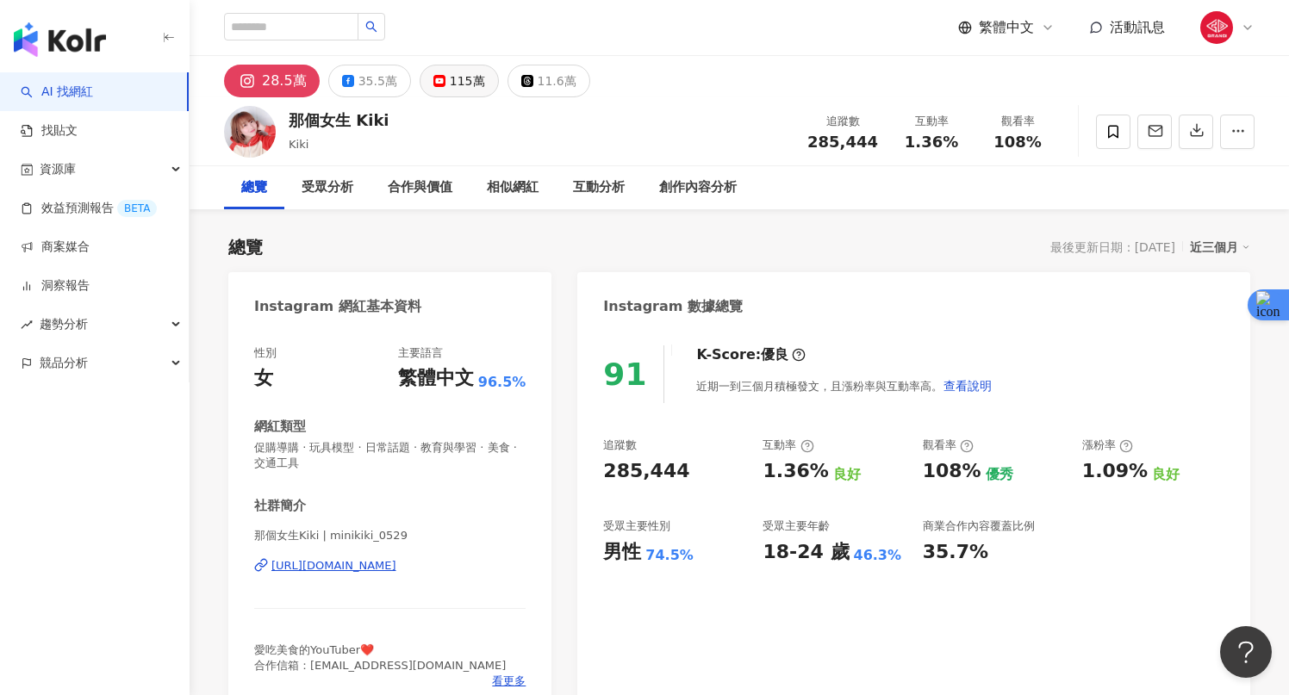
click at [433, 75] on icon at bounding box center [439, 81] width 12 height 12
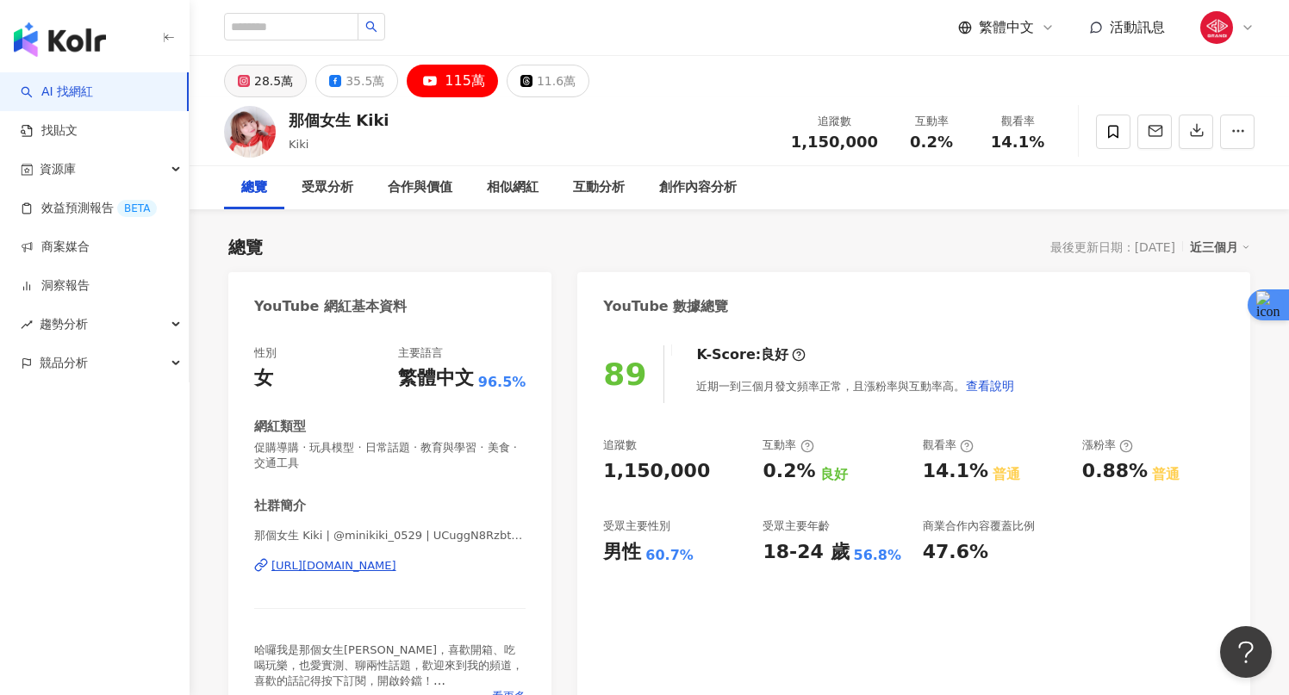
click at [272, 93] on button "28.5萬" at bounding box center [265, 81] width 83 height 33
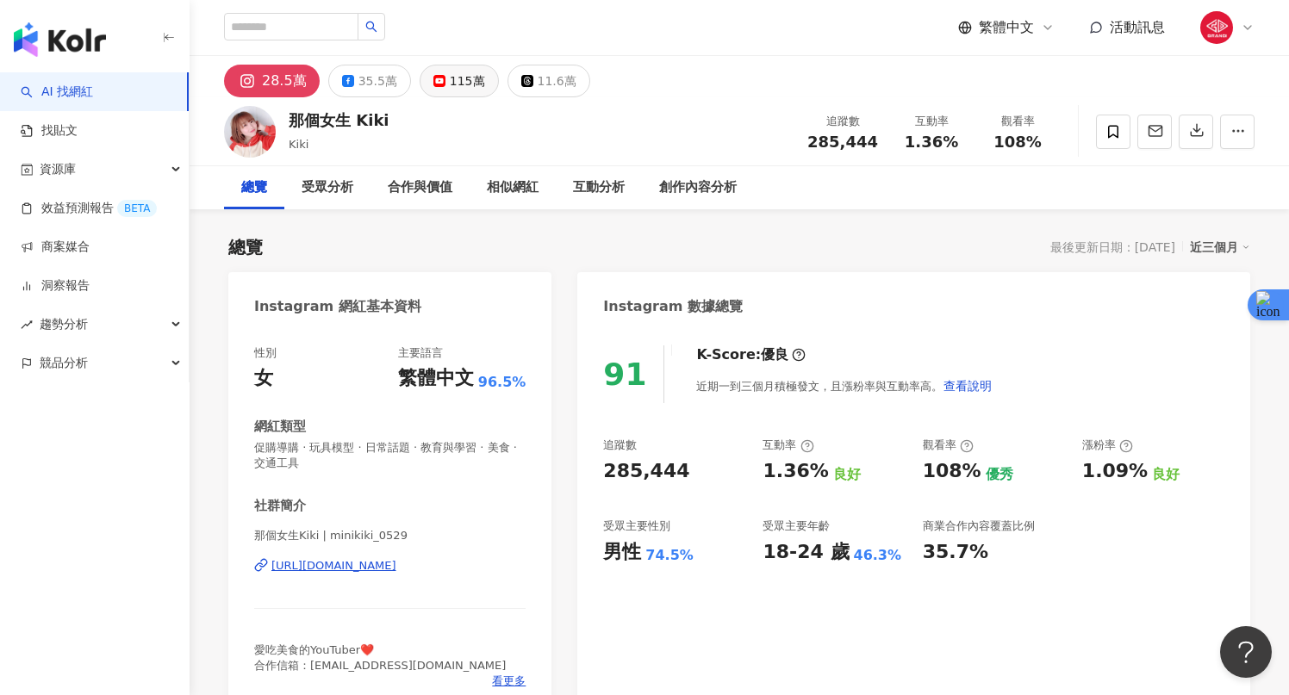
click at [433, 85] on icon at bounding box center [439, 81] width 12 height 12
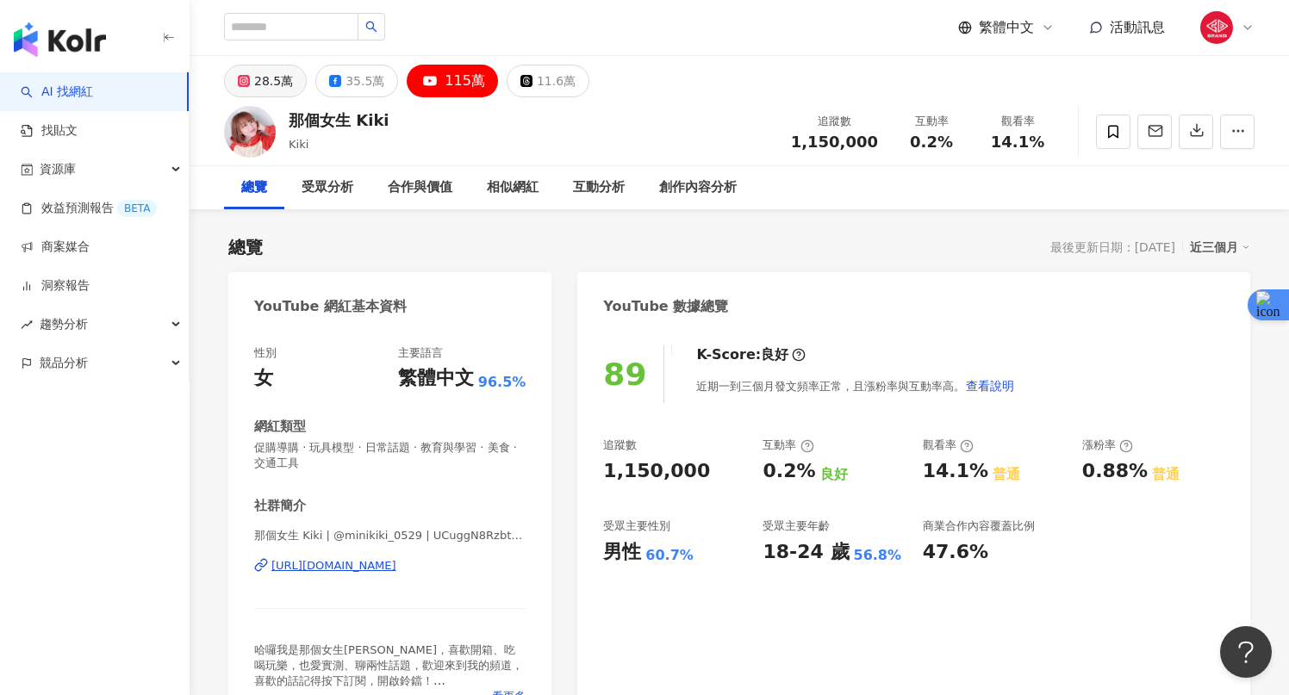
click at [279, 83] on div "28.5萬" at bounding box center [273, 81] width 39 height 24
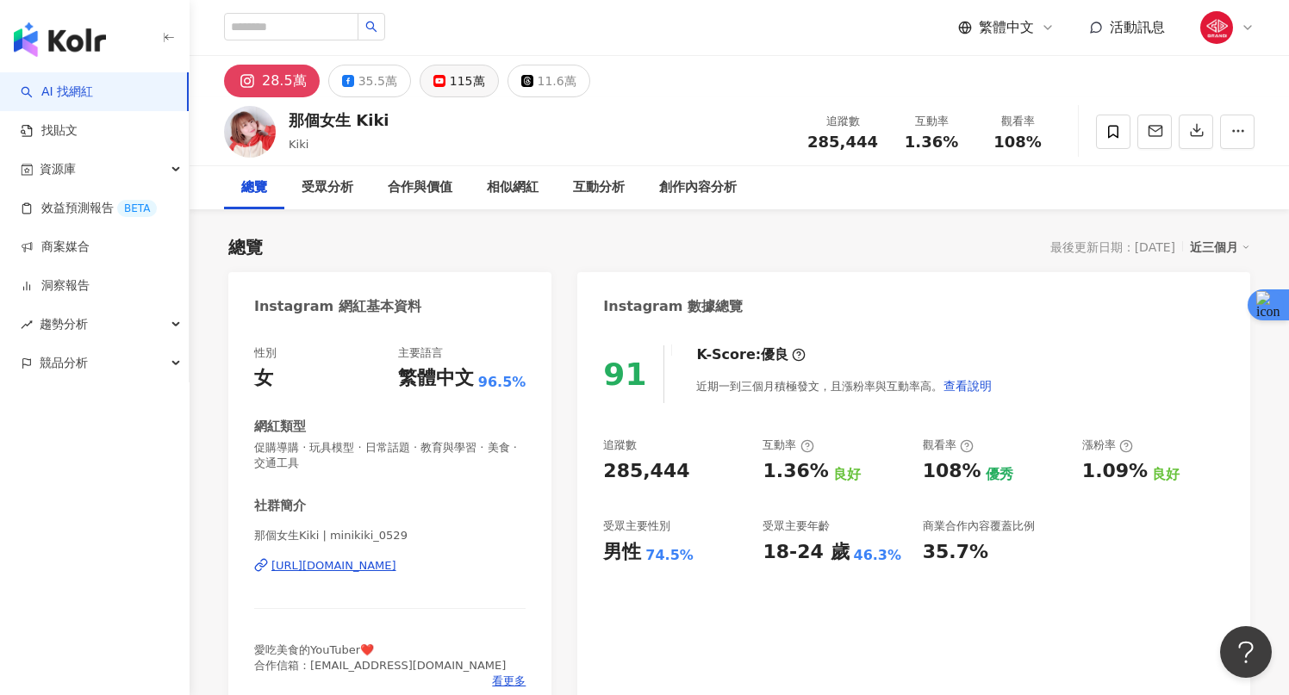
click at [462, 75] on div "115萬" at bounding box center [467, 81] width 35 height 24
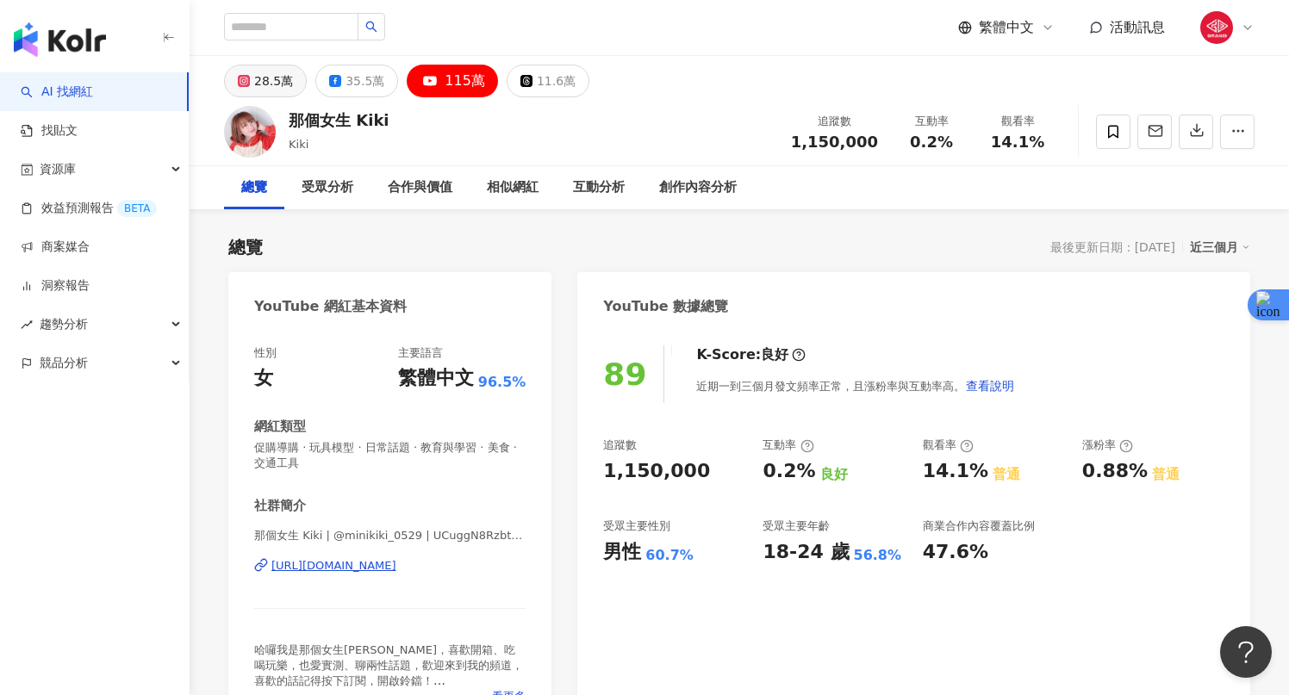
click at [274, 92] on div "28.5萬" at bounding box center [273, 81] width 39 height 24
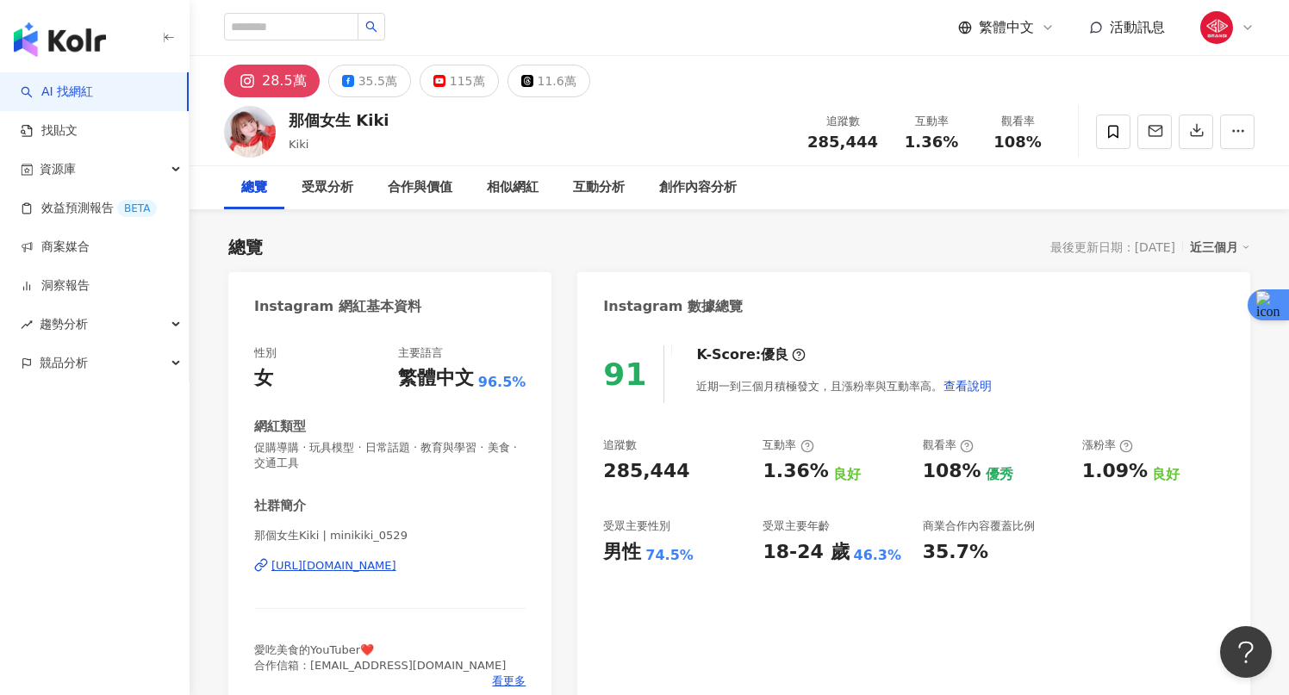
click at [460, 86] on div "115萬" at bounding box center [467, 81] width 35 height 24
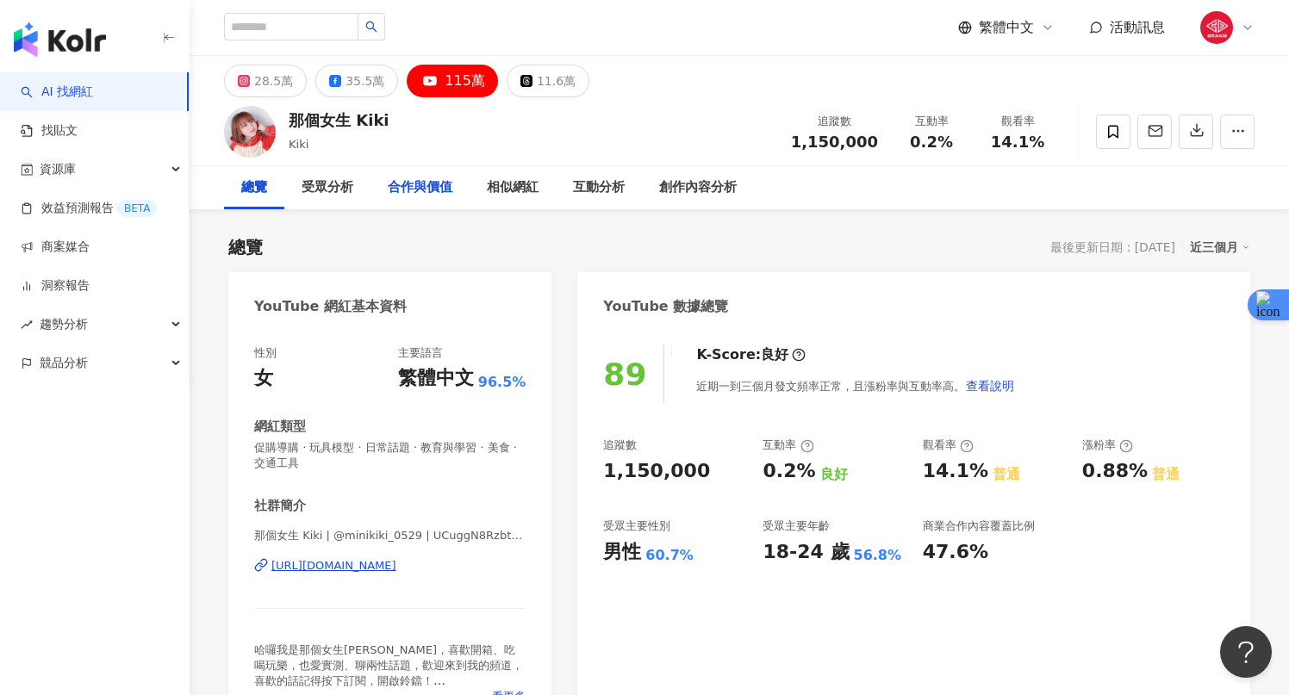
click at [432, 202] on div "合作與價值" at bounding box center [419, 187] width 99 height 43
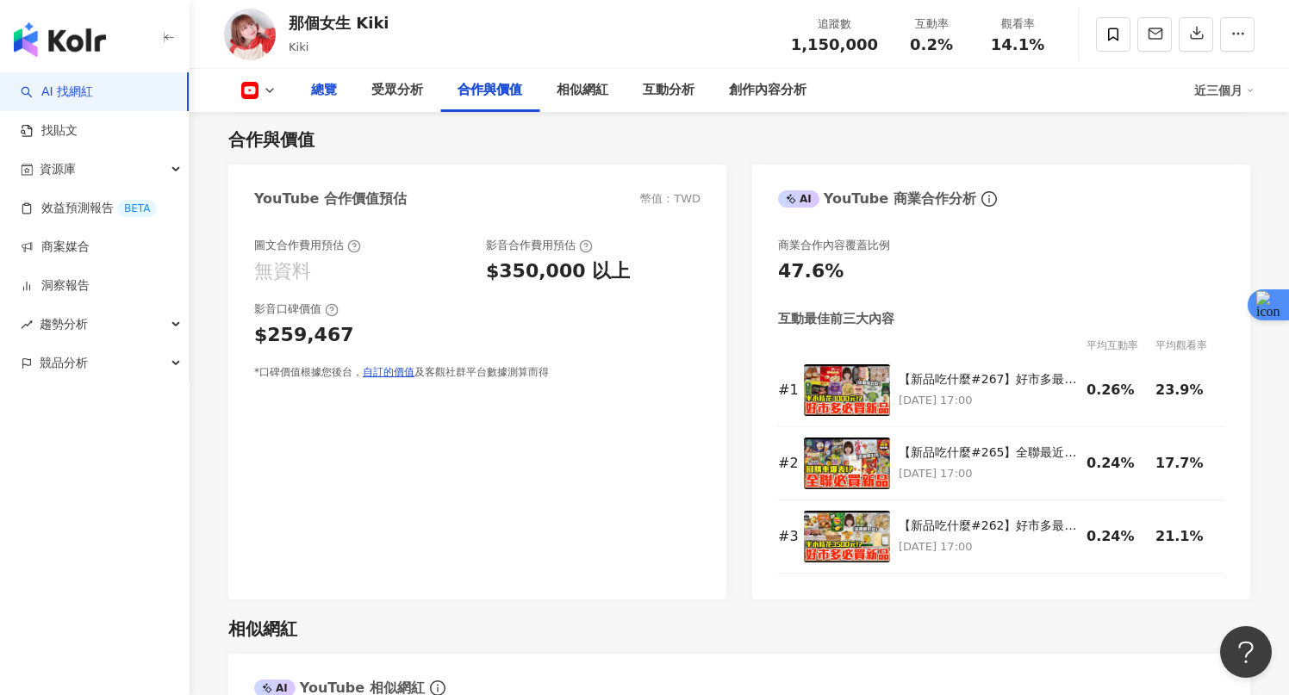
click at [331, 90] on div "總覽" at bounding box center [324, 90] width 26 height 21
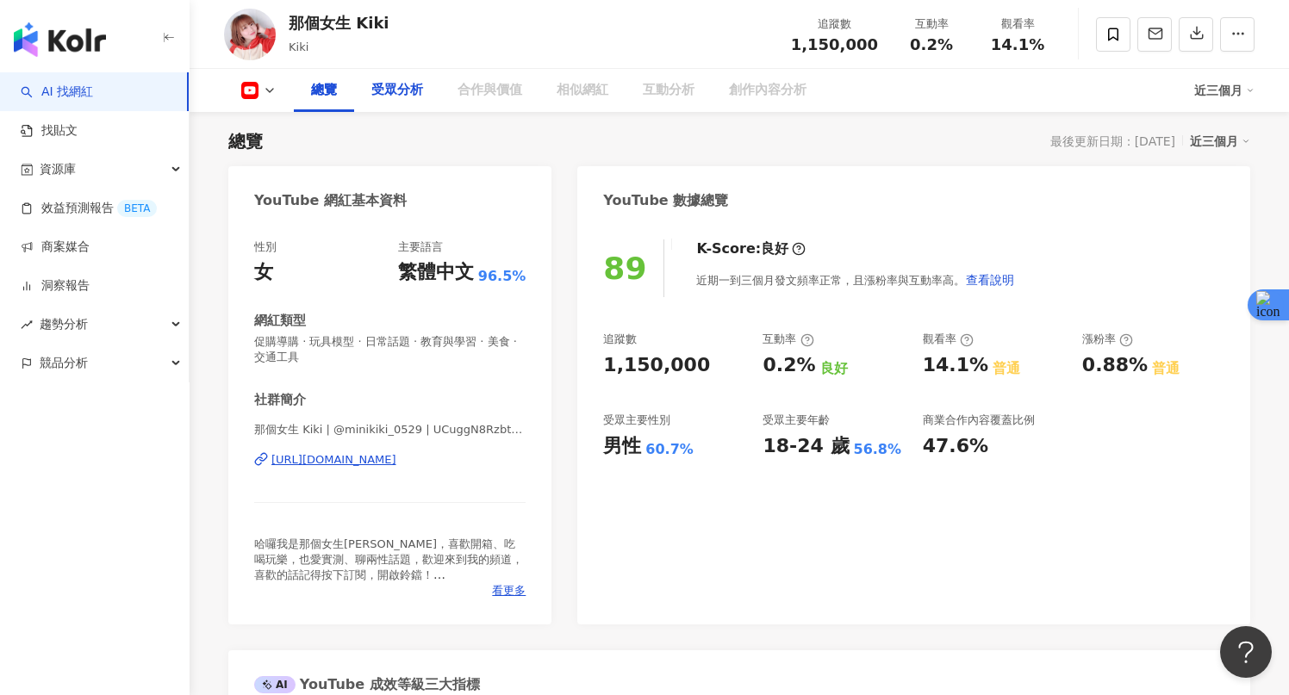
click at [376, 95] on div "受眾分析" at bounding box center [397, 90] width 52 height 21
click at [395, 95] on div "受眾分析" at bounding box center [397, 90] width 52 height 21
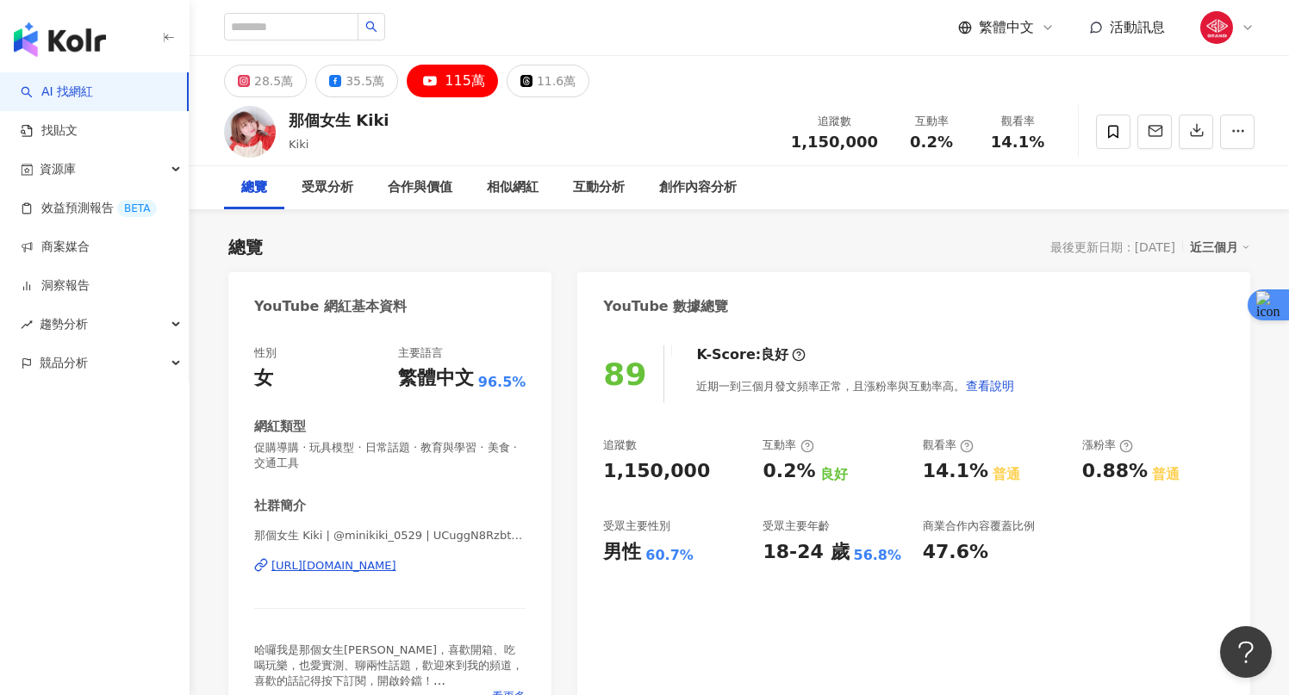
click at [63, 22] on img "button" at bounding box center [60, 39] width 92 height 34
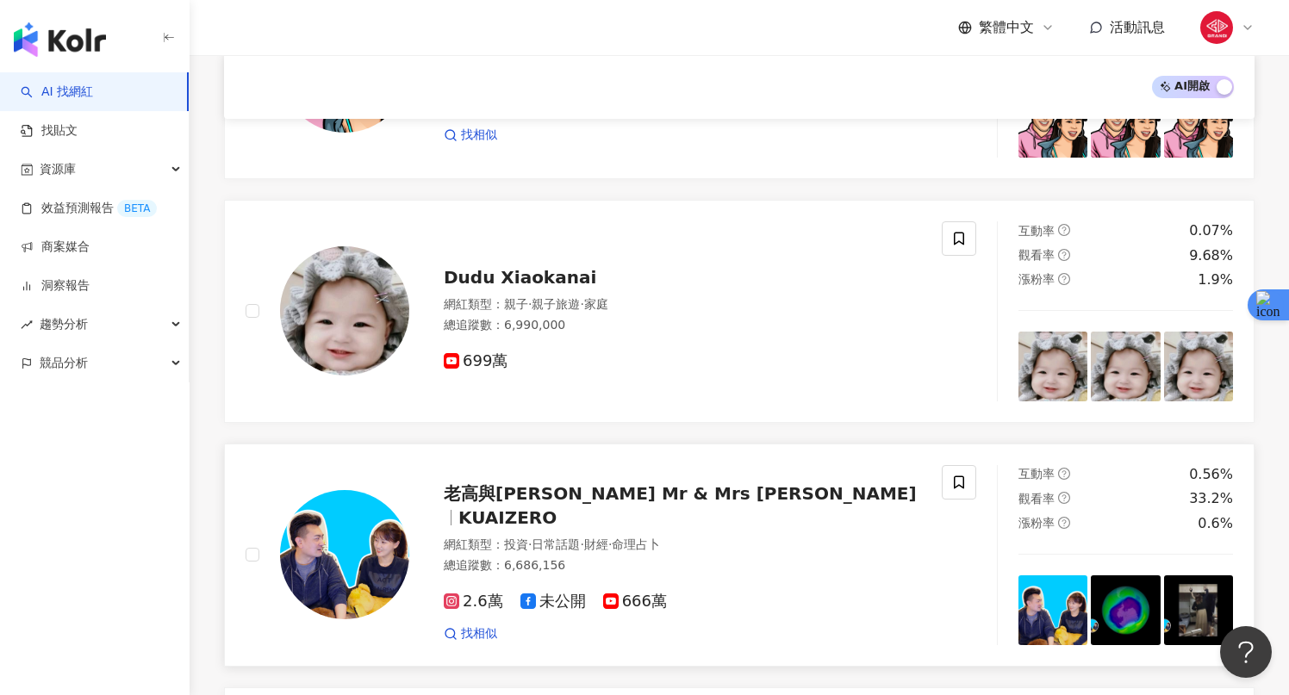
scroll to position [1825, 0]
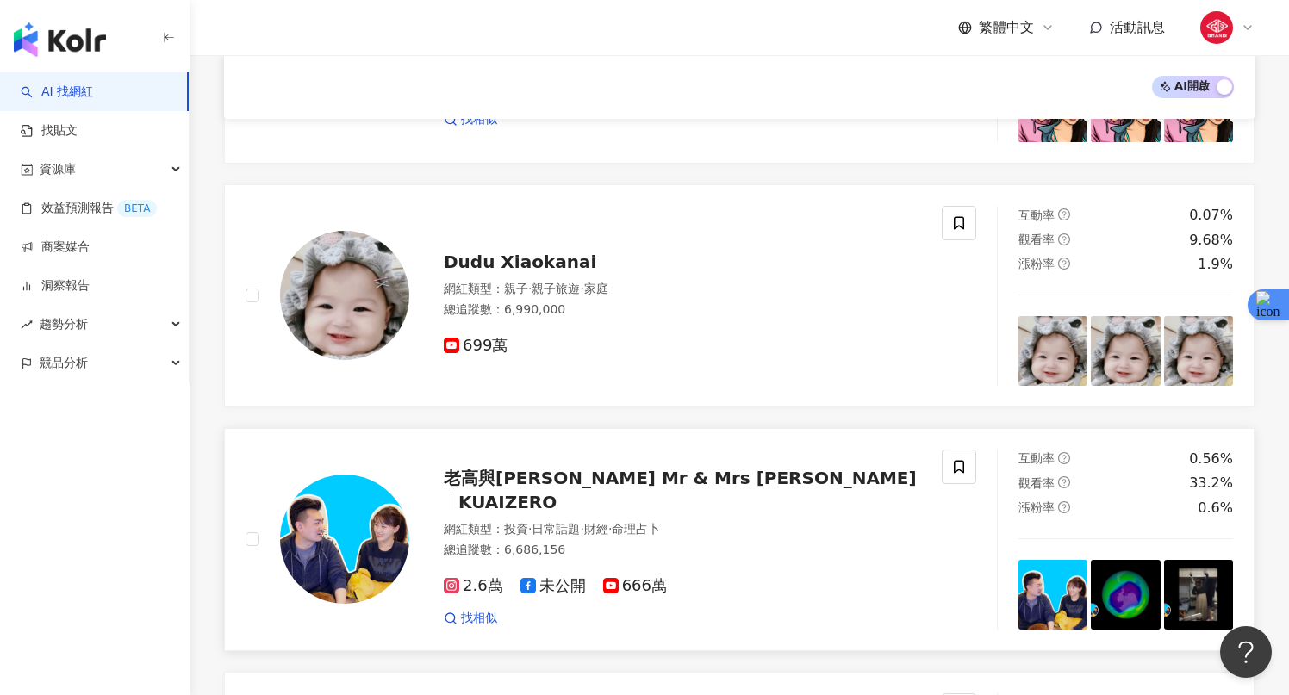
click at [593, 495] on div "老高與小茉 Mr & Mrs Gao KUAIZERO 網紅類型 ： 投資 · 日常話題 · 財經 · 命理占卜 總追蹤數 ： 6,686,156 2.6萬 …" at bounding box center [665, 539] width 512 height 175
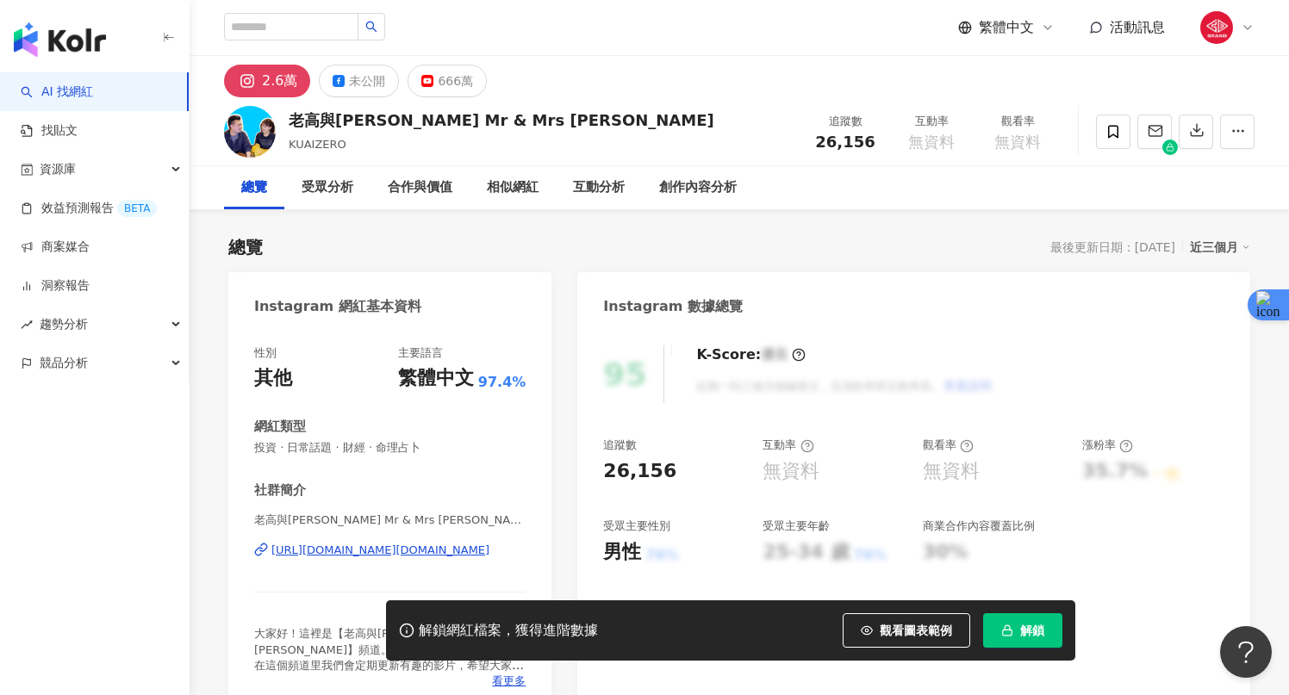
click at [1010, 605] on div "解鎖網紅檔案，獲得進階數據 觀看圖表範例 解鎖" at bounding box center [730, 630] width 689 height 60
click at [1001, 624] on span "button" at bounding box center [1007, 631] width 12 height 14
